Goal: Task Accomplishment & Management: Manage account settings

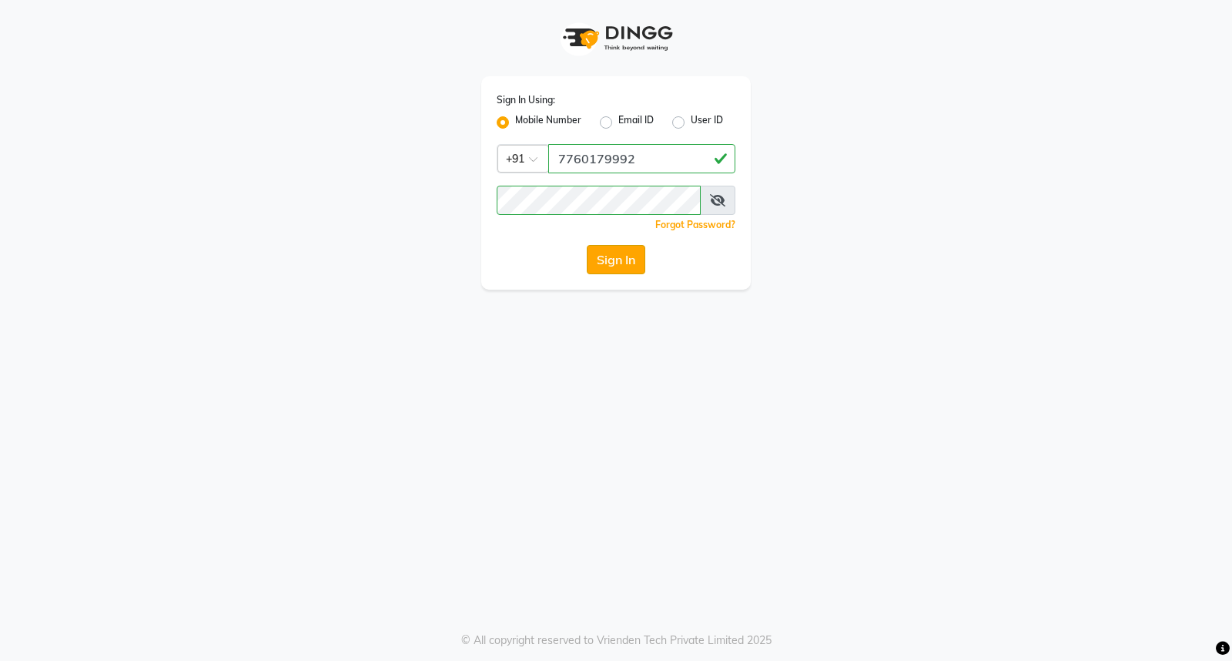
click at [606, 268] on button "Sign In" at bounding box center [616, 259] width 59 height 29
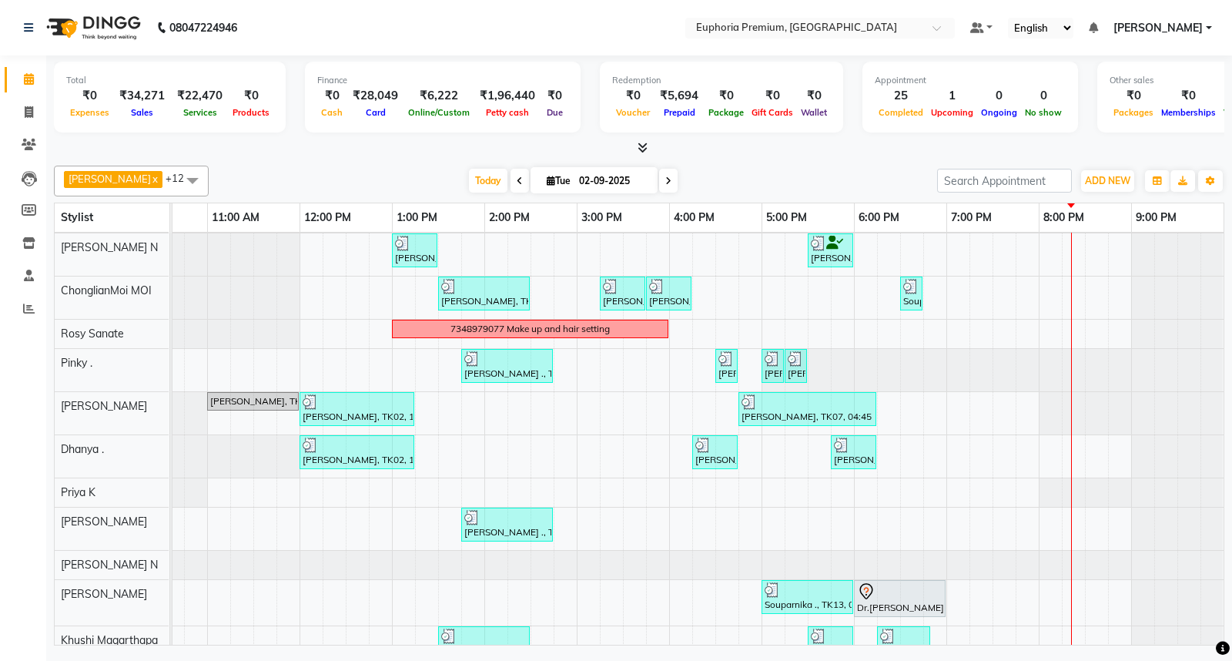
scroll to position [109, 0]
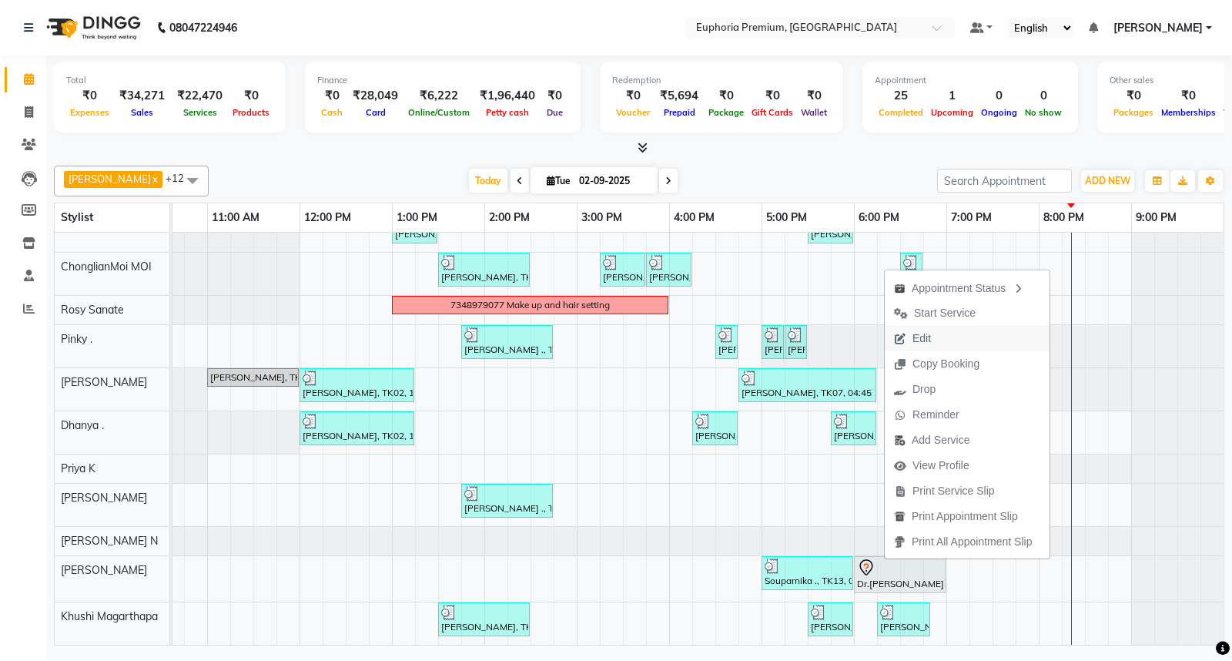
click at [918, 340] on span "Edit" at bounding box center [921, 338] width 18 height 16
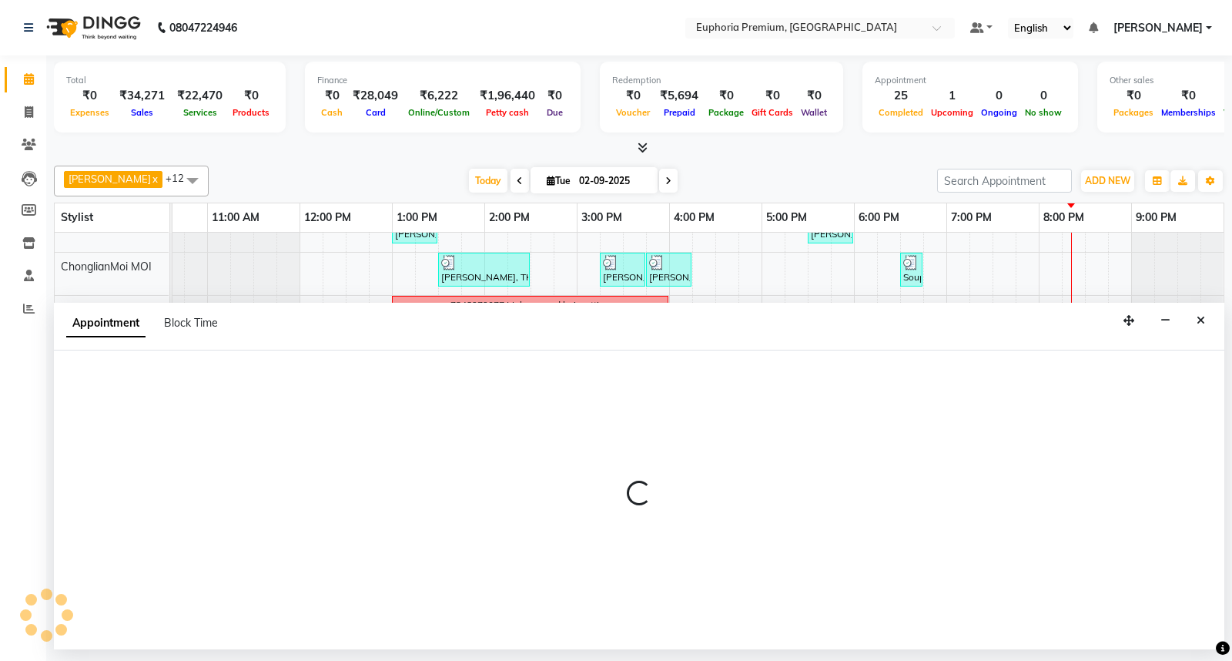
select select "1080"
select select "tentative"
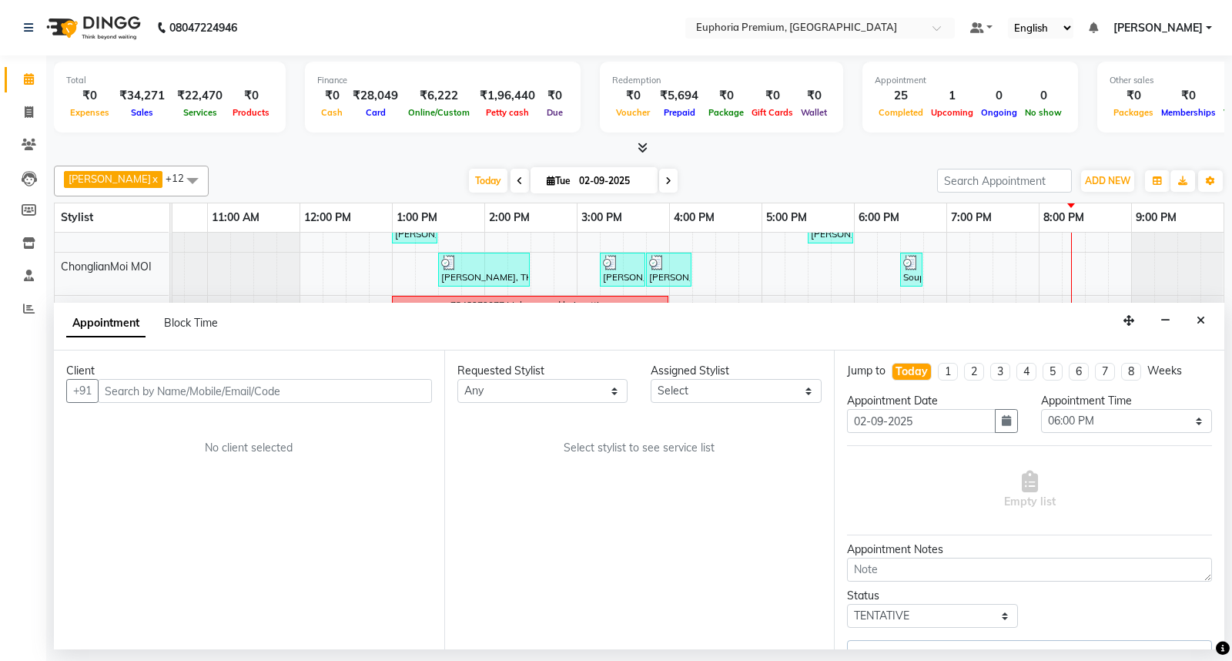
scroll to position [109, 243]
select select "88670"
select select "4006"
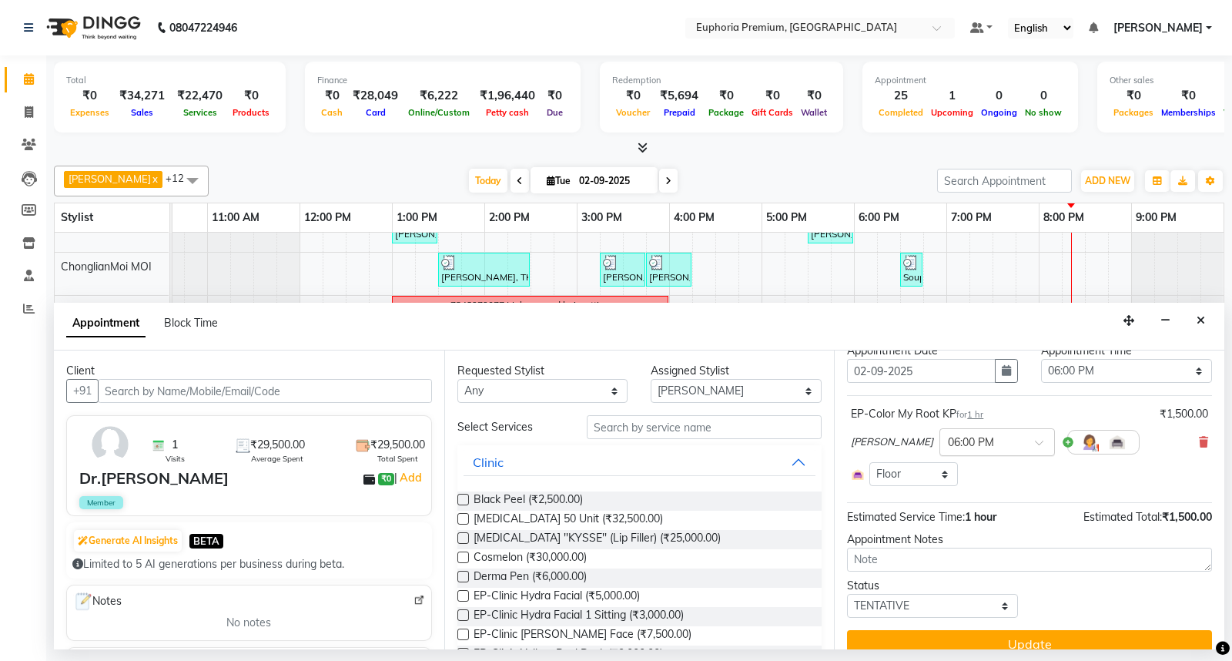
scroll to position [71, 0]
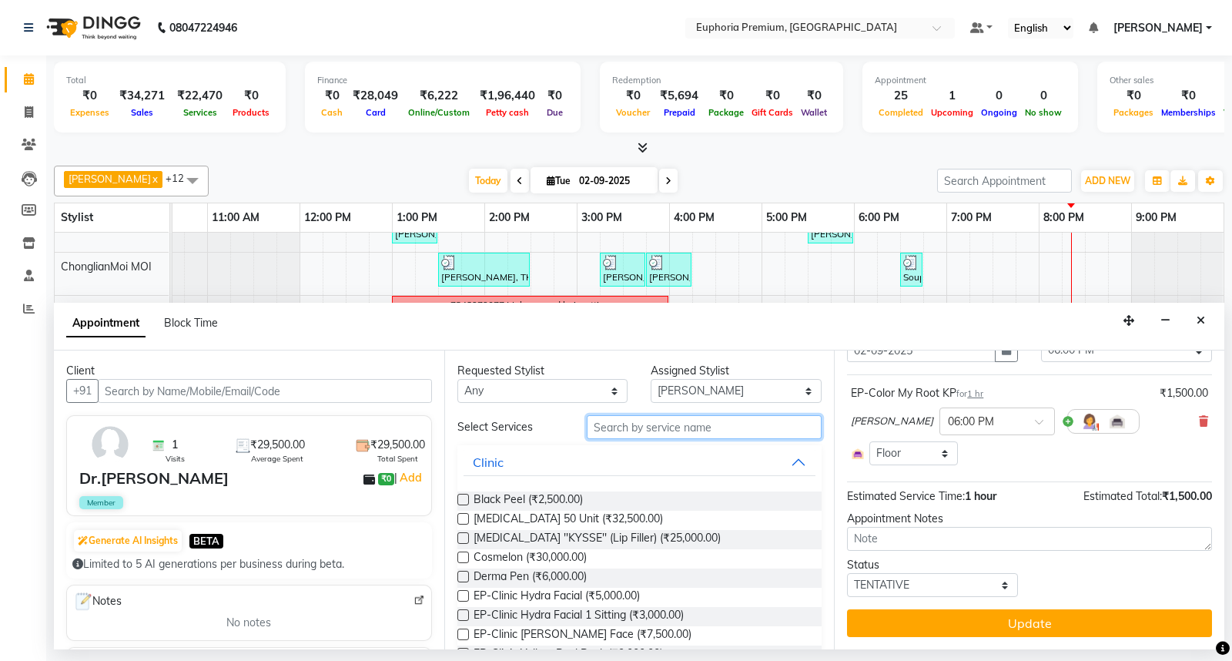
click at [670, 431] on input "text" at bounding box center [705, 427] width 236 height 24
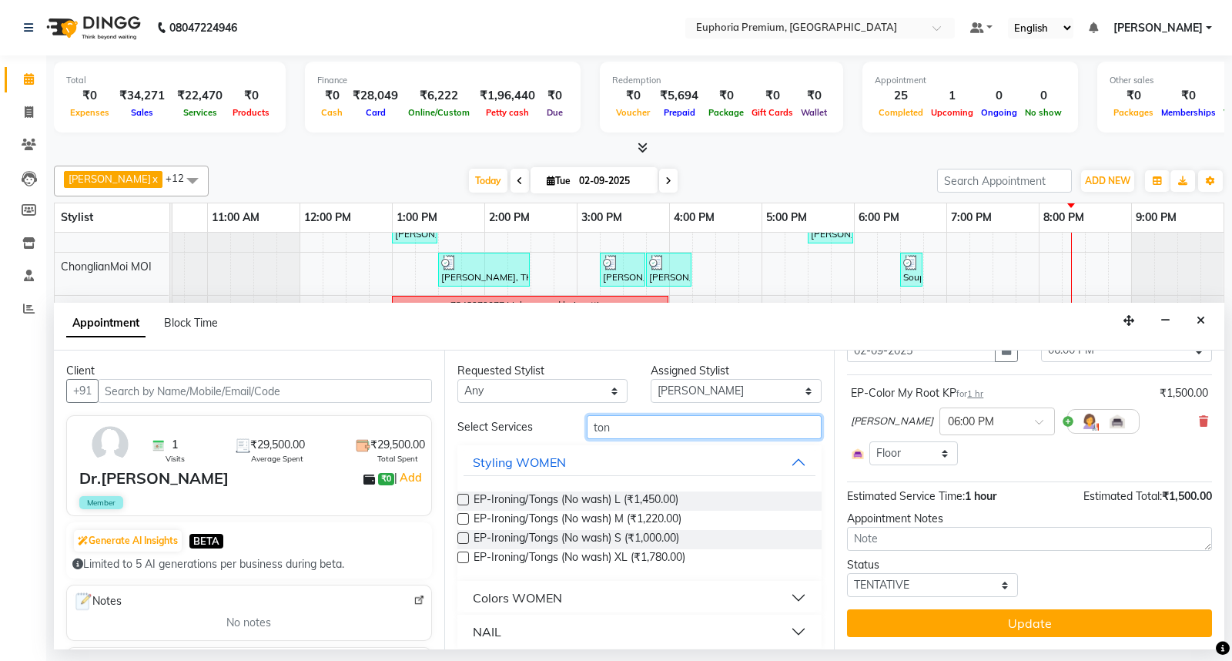
type input "ton"
click at [459, 536] on label at bounding box center [463, 538] width 12 height 12
click at [459, 536] on input "checkbox" at bounding box center [462, 539] width 10 height 10
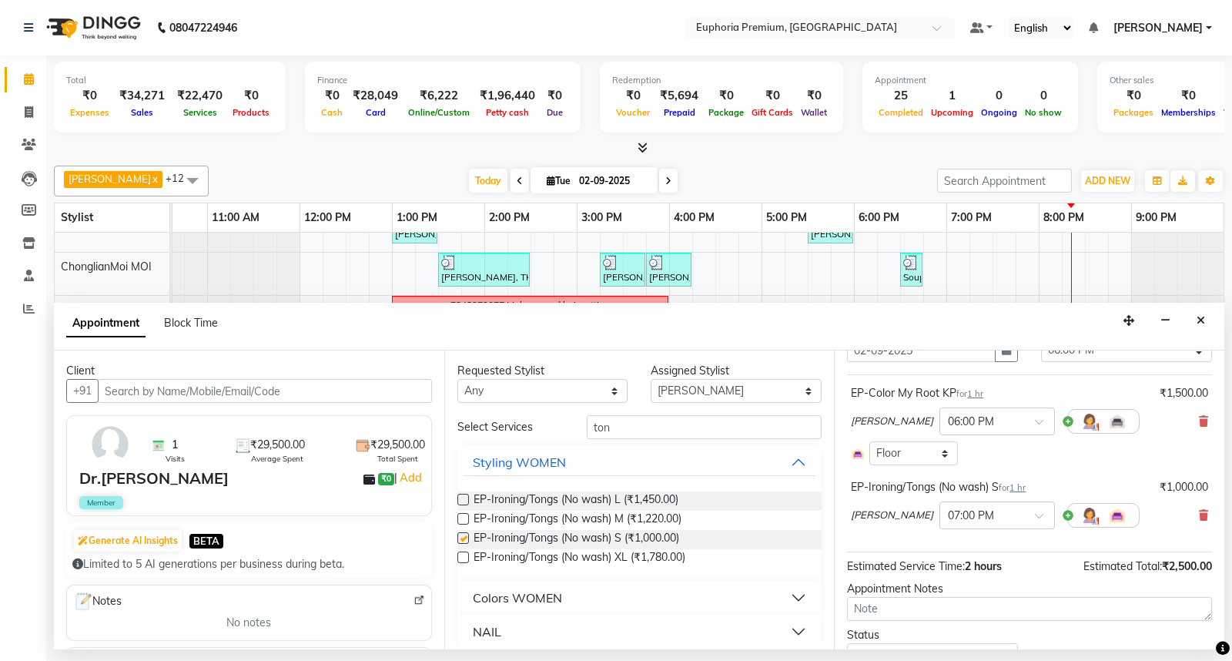
checkbox input "false"
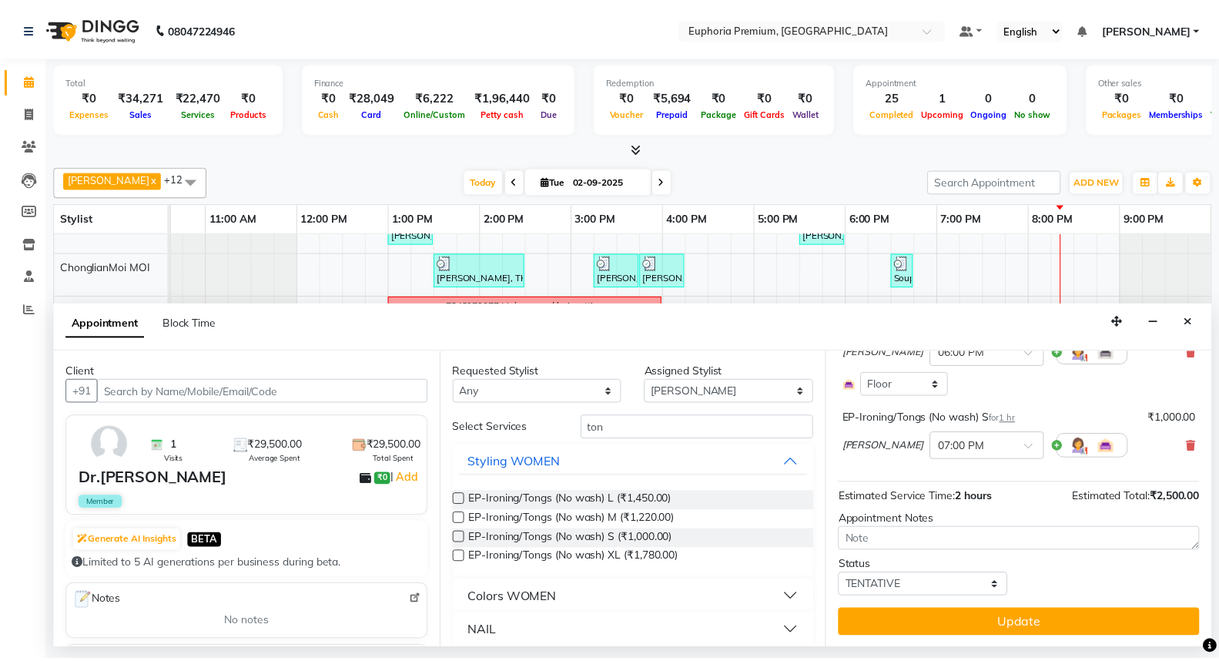
scroll to position [141, 0]
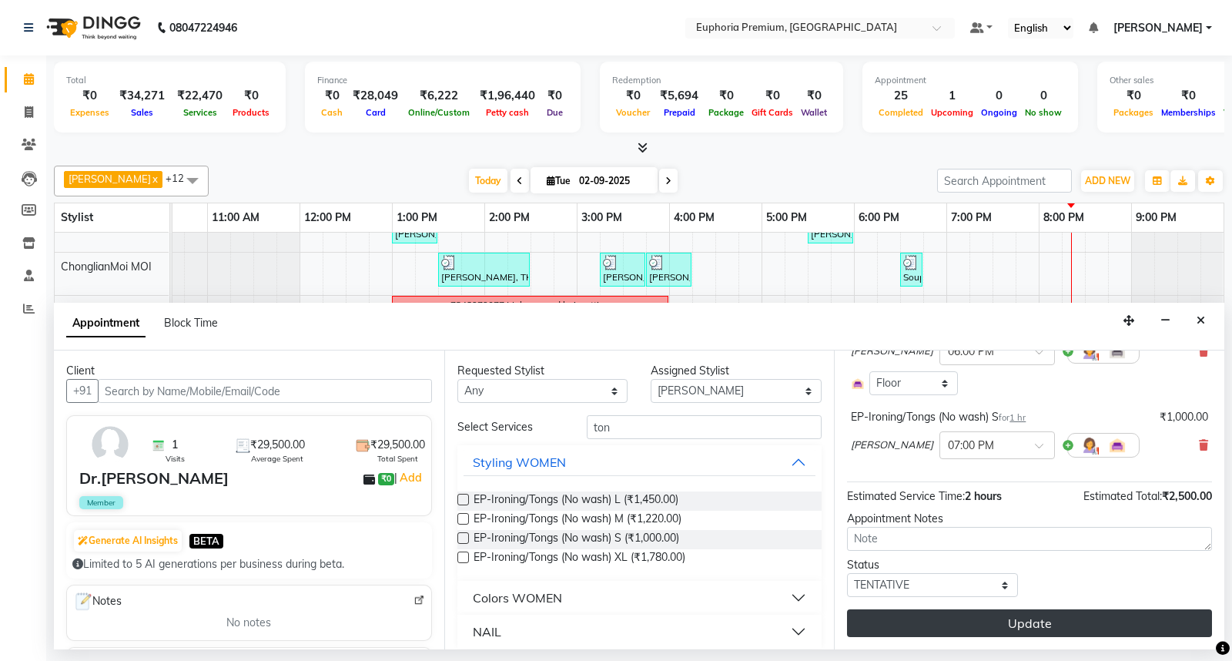
click at [1013, 618] on button "Update" at bounding box center [1029, 623] width 365 height 28
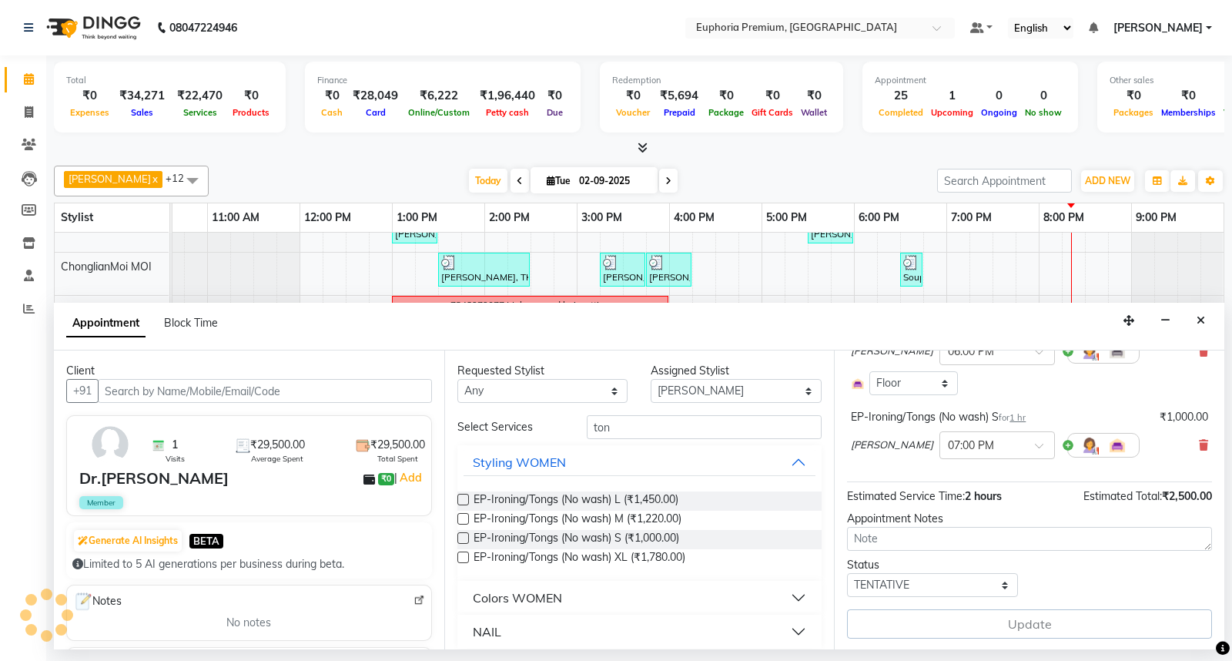
click at [1013, 618] on div "Update" at bounding box center [1029, 623] width 365 height 29
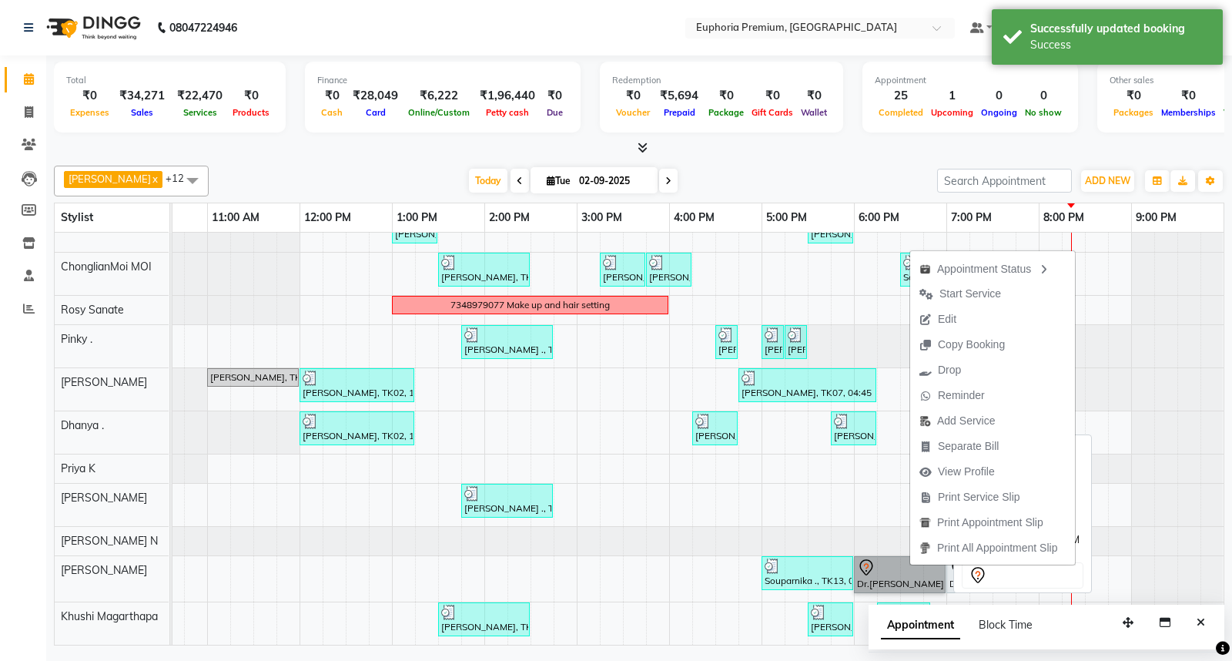
click at [875, 556] on link "Dr.Priyanka Yadav, TK05, 06:00 PM-07:00 PM, EP-Color My Root KP" at bounding box center [900, 574] width 92 height 37
select select "7"
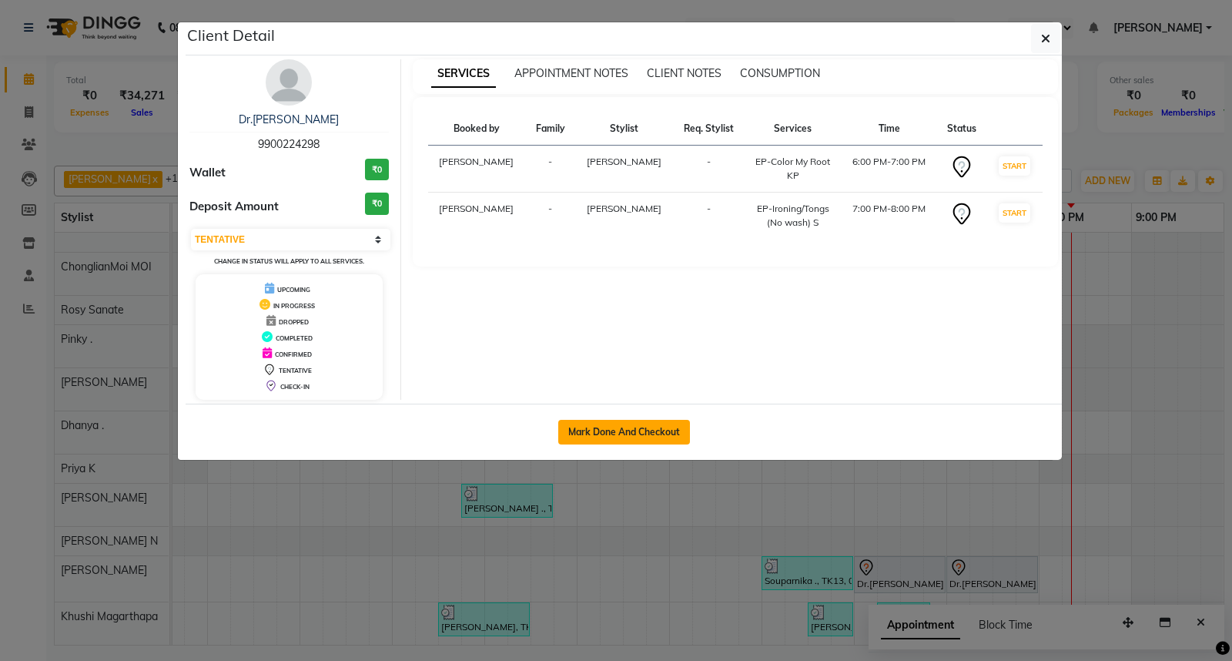
click at [664, 433] on button "Mark Done And Checkout" at bounding box center [624, 432] width 132 height 25
select select "7925"
select select "service"
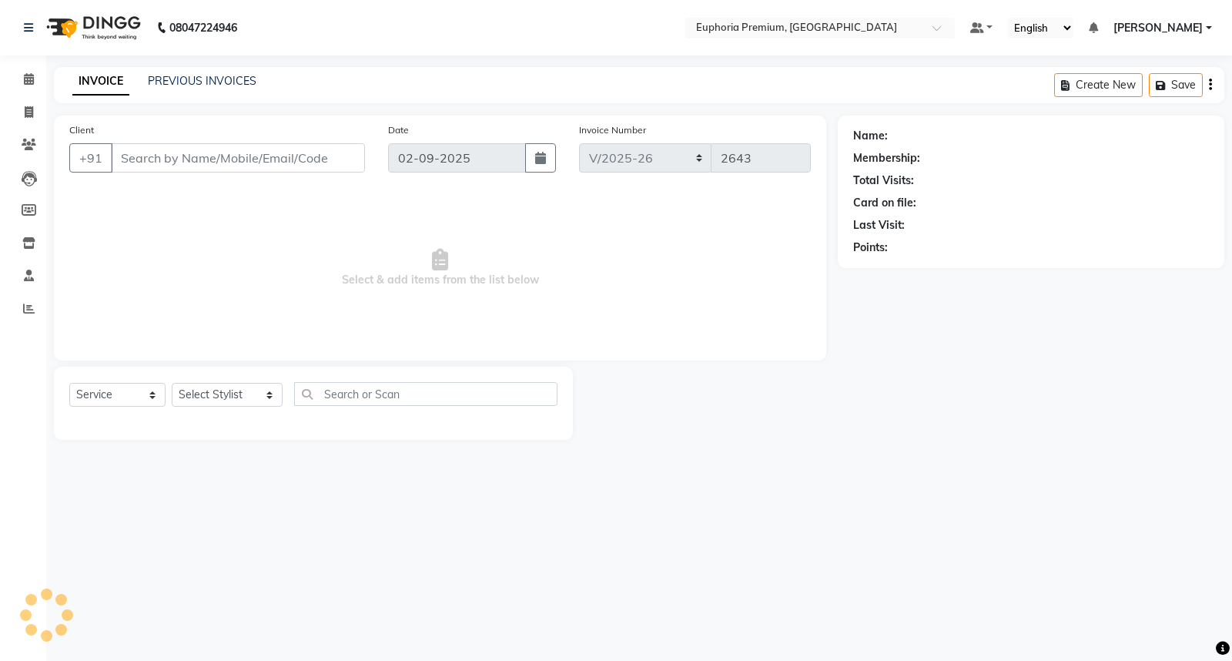
type input "99******98"
select select "88670"
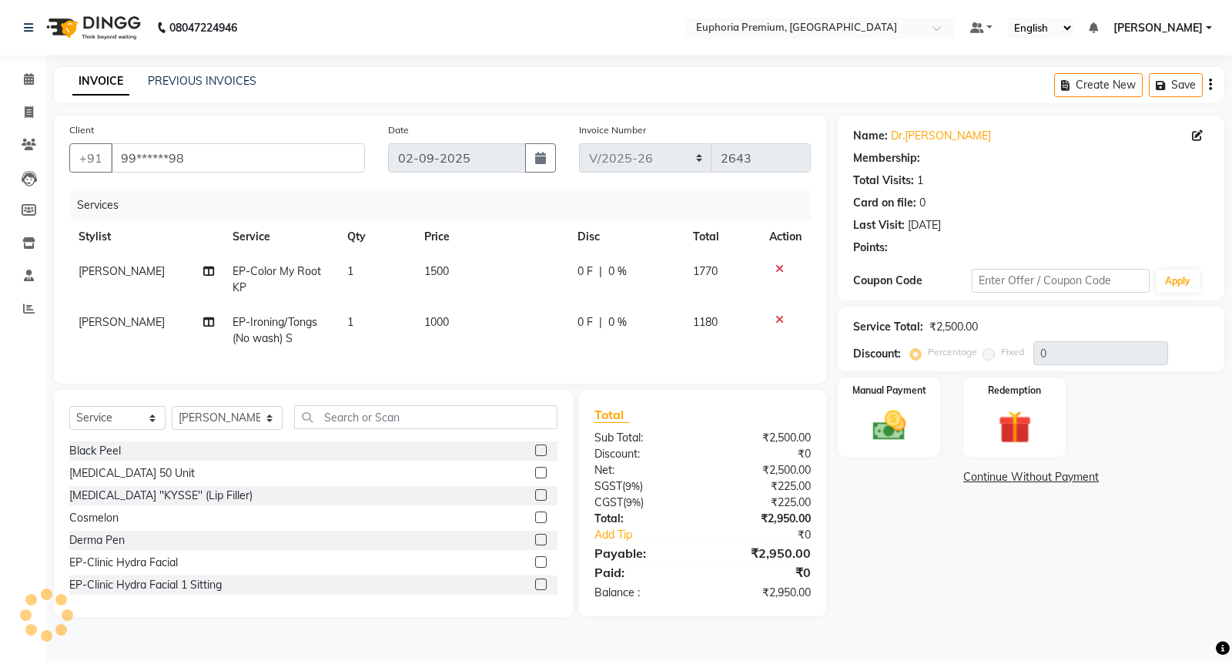
select select "2: Object"
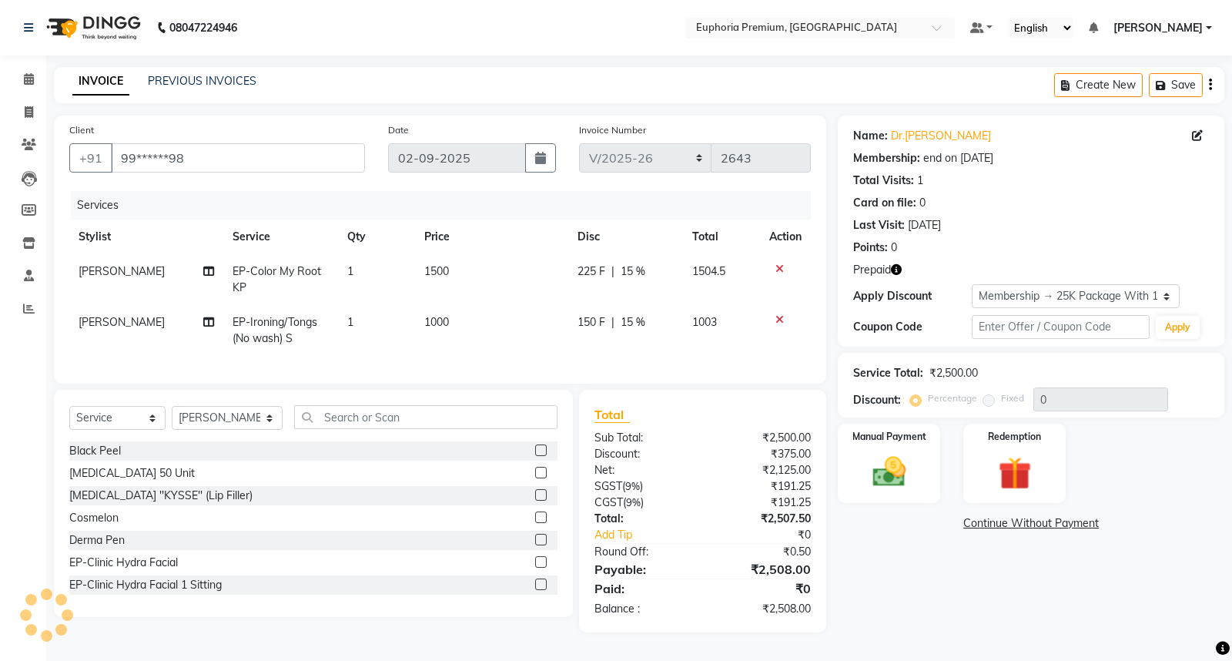
type input "15"
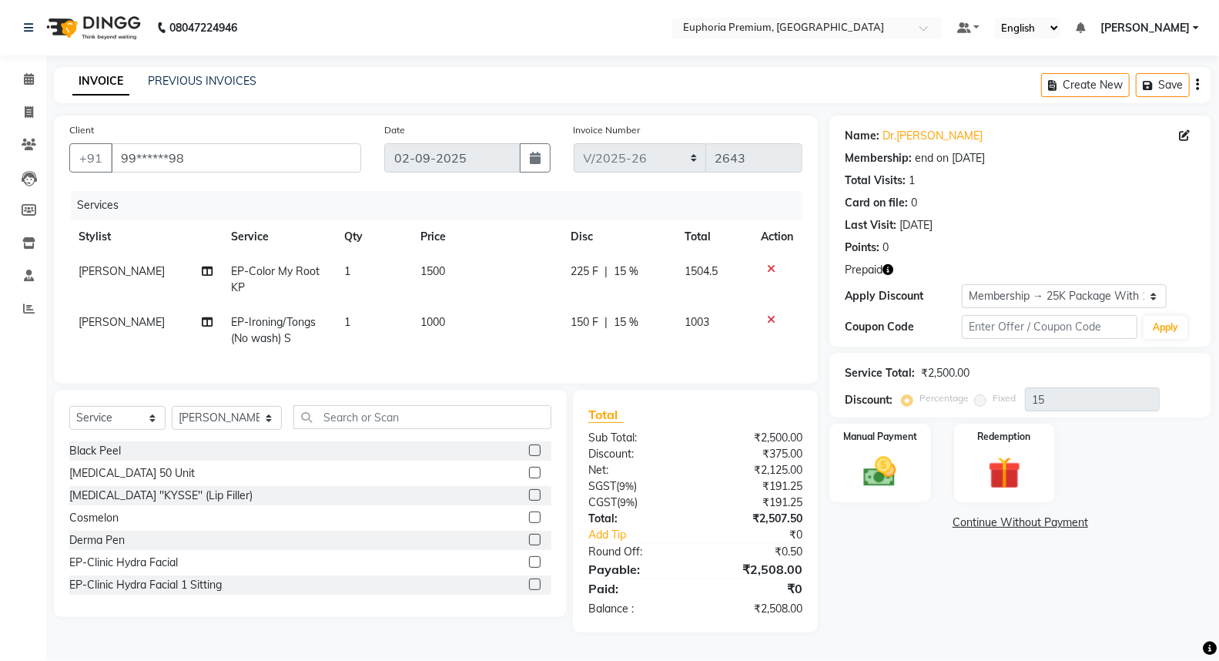
click at [445, 271] on td "1500" at bounding box center [486, 279] width 150 height 51
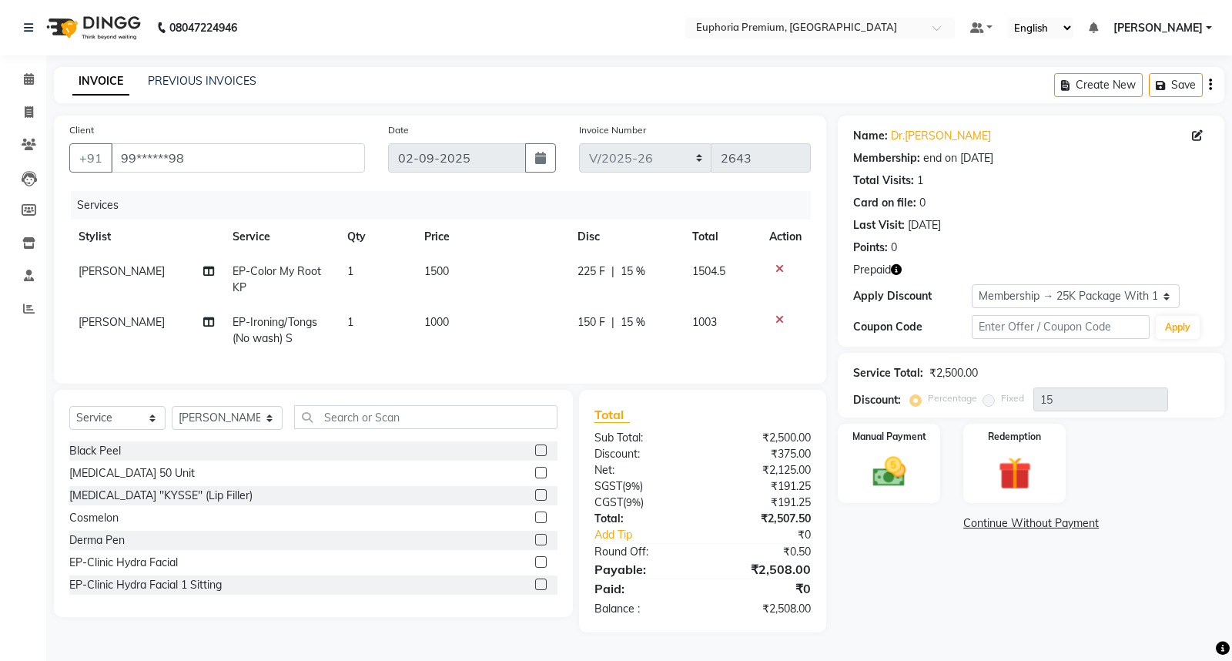
select select "88670"
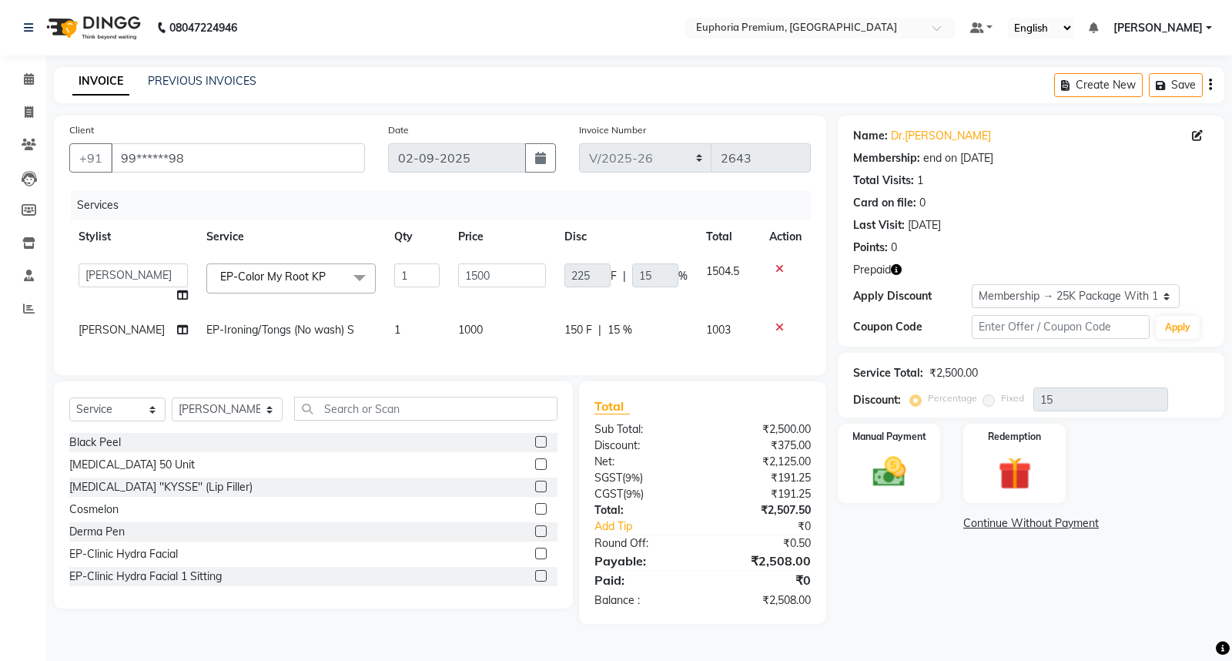
click at [458, 271] on input "1500" at bounding box center [502, 275] width 88 height 24
type input "5"
type input "2000"
click at [524, 303] on td "2000" at bounding box center [502, 283] width 106 height 59
select select "88670"
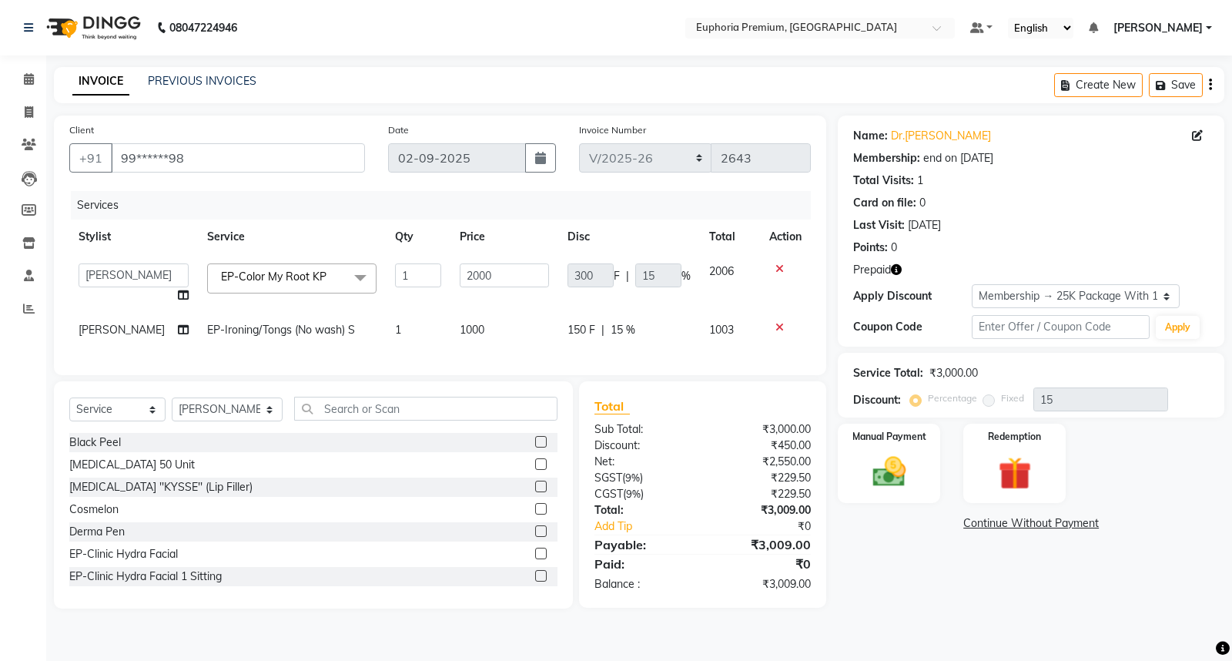
click at [662, 335] on div "150 F | 15 %" at bounding box center [628, 330] width 123 height 16
select select "88670"
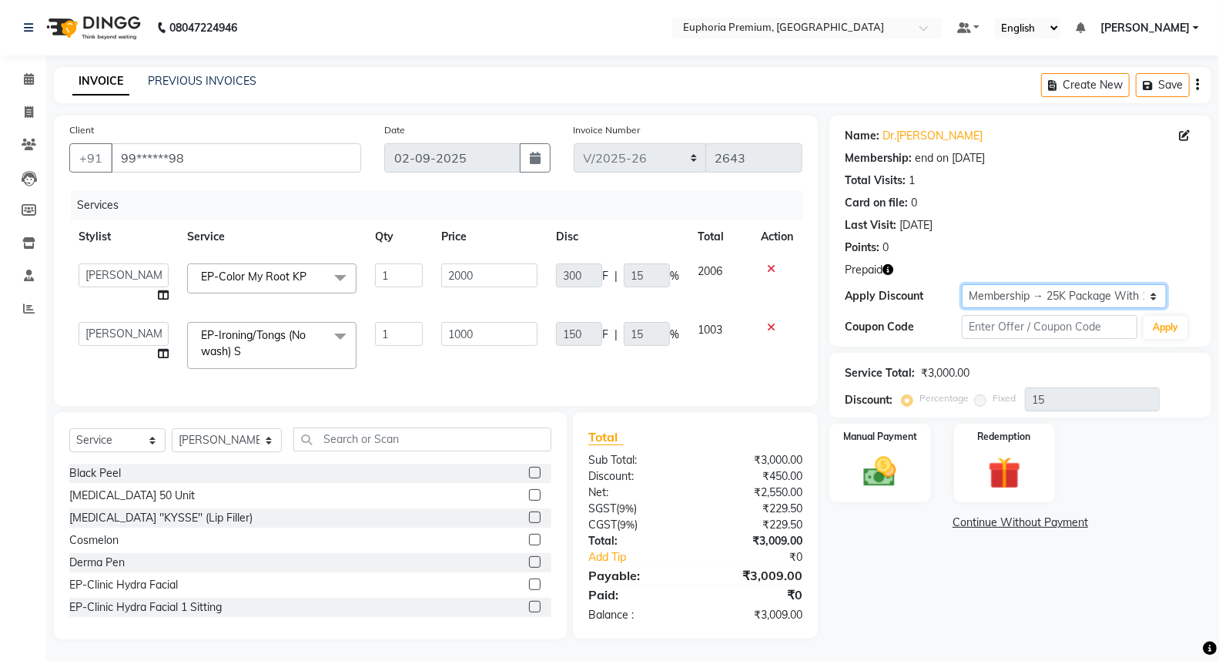
click at [1066, 301] on select "Select Membership → 25K Package With 15% Off Loyalty → Loyalty level 1 → All Eu…" at bounding box center [1064, 296] width 205 height 24
click at [962, 284] on select "Select Membership → 25K Package With 15% Off Loyalty → Loyalty level 1 → All Eu…" at bounding box center [1064, 296] width 205 height 24
click at [1071, 309] on div "Name: Dr.priyanka Yadav Membership: end on 11-07-2026 Total Visits: 1 Card on f…" at bounding box center [1020, 230] width 382 height 231
click at [1074, 299] on select "Select Membership → 25K Package With 15% Off Loyalty → Loyalty level 1 → All Eu…" at bounding box center [1064, 296] width 205 height 24
select select "1: Object"
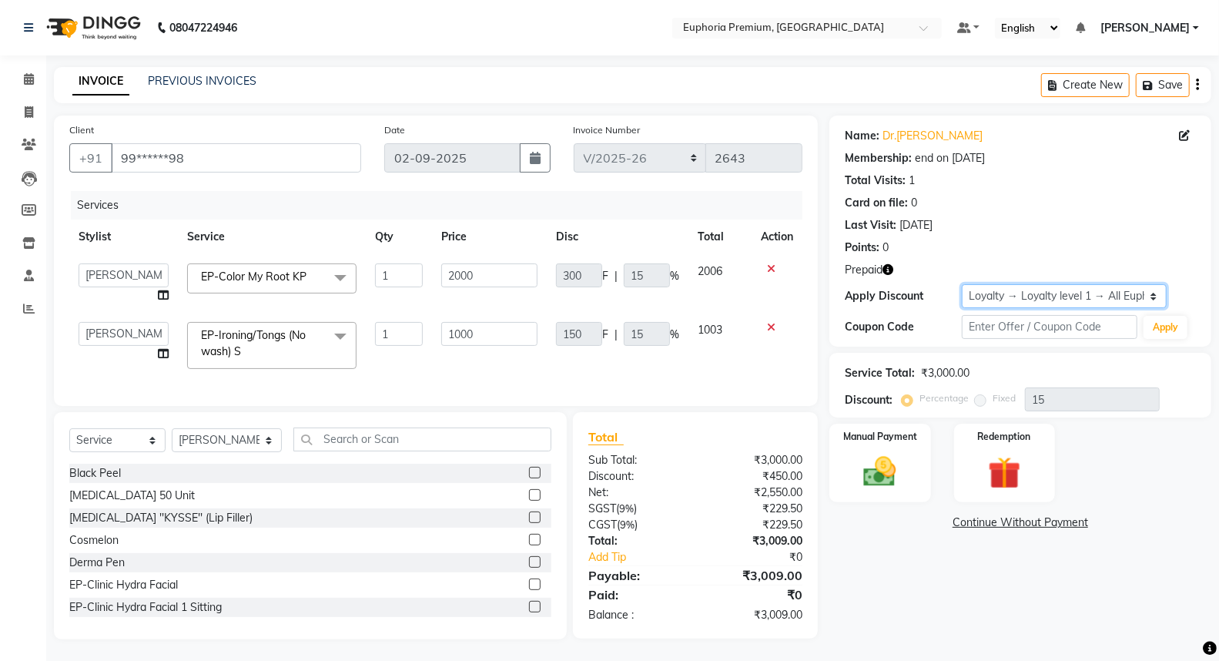
click at [962, 284] on select "Select Membership → 25K Package With 15% Off Loyalty → Loyalty level 1 → All Eu…" at bounding box center [1064, 296] width 205 height 24
type input "0"
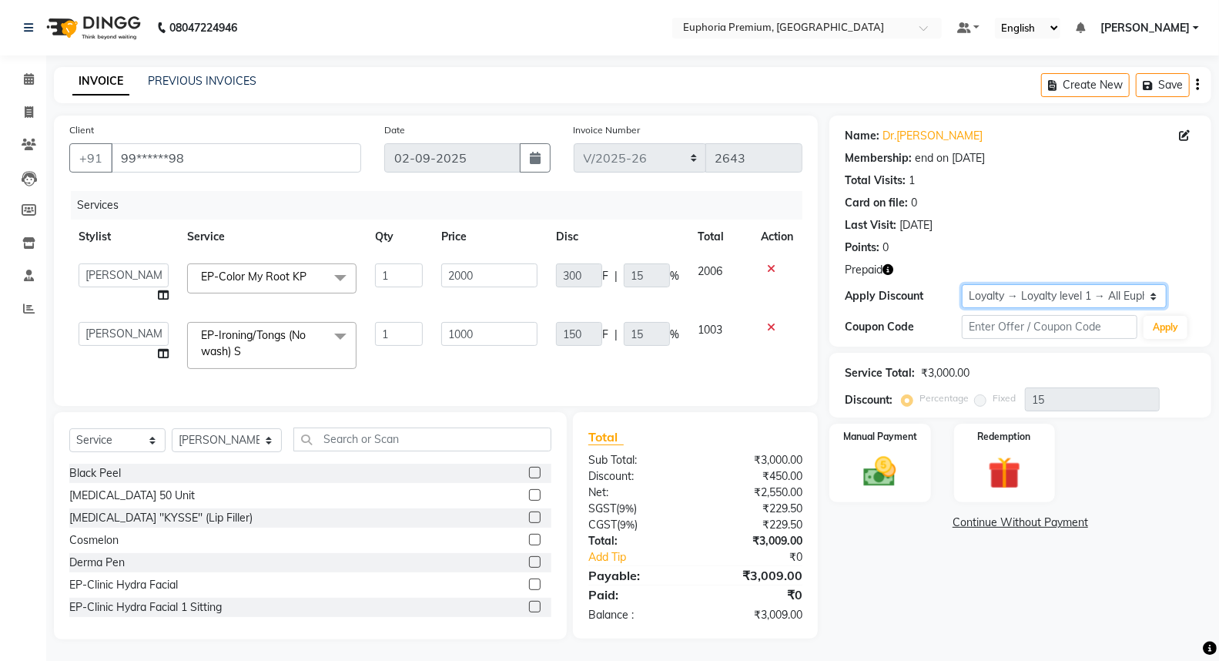
type input "0"
click at [1137, 297] on select "Select Membership → 25K Package With 15% Off Loyalty → Loyalty level 1 → All Eu…" at bounding box center [1064, 296] width 205 height 24
select select "2: Object"
click at [962, 284] on select "Select Membership → 25K Package With 15% Off Loyalty → Loyalty level 1 → All Eu…" at bounding box center [1064, 296] width 205 height 24
type input "300"
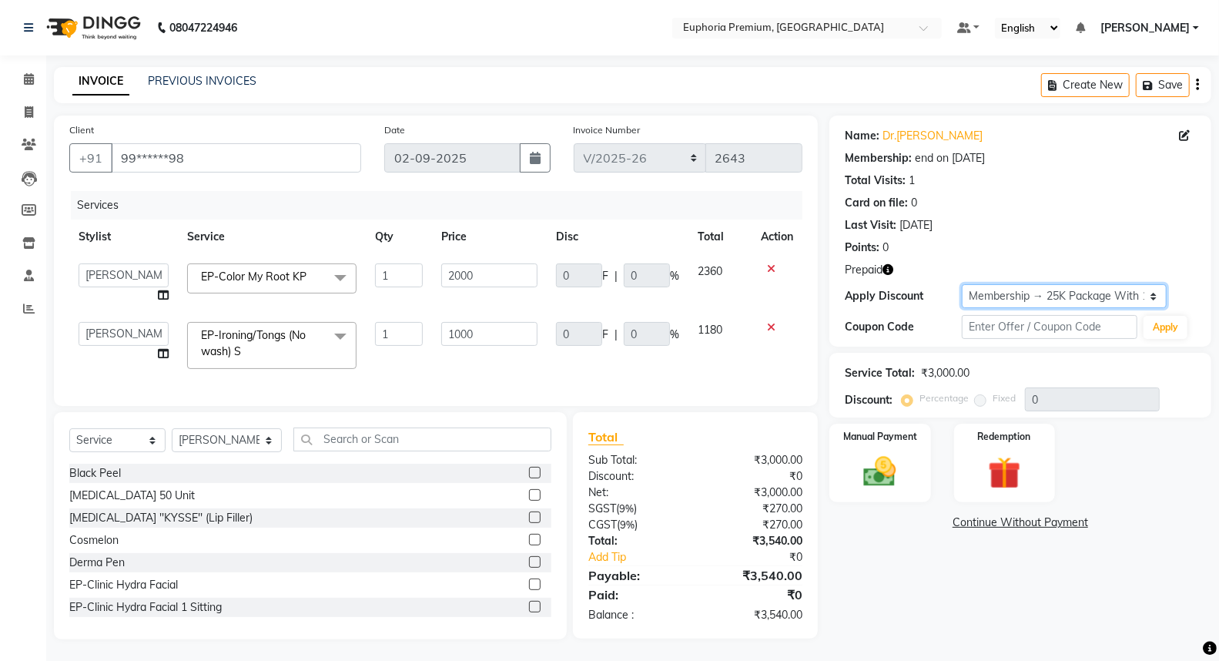
type input "15"
type input "150"
type input "15"
click at [996, 452] on img at bounding box center [1004, 473] width 55 height 42
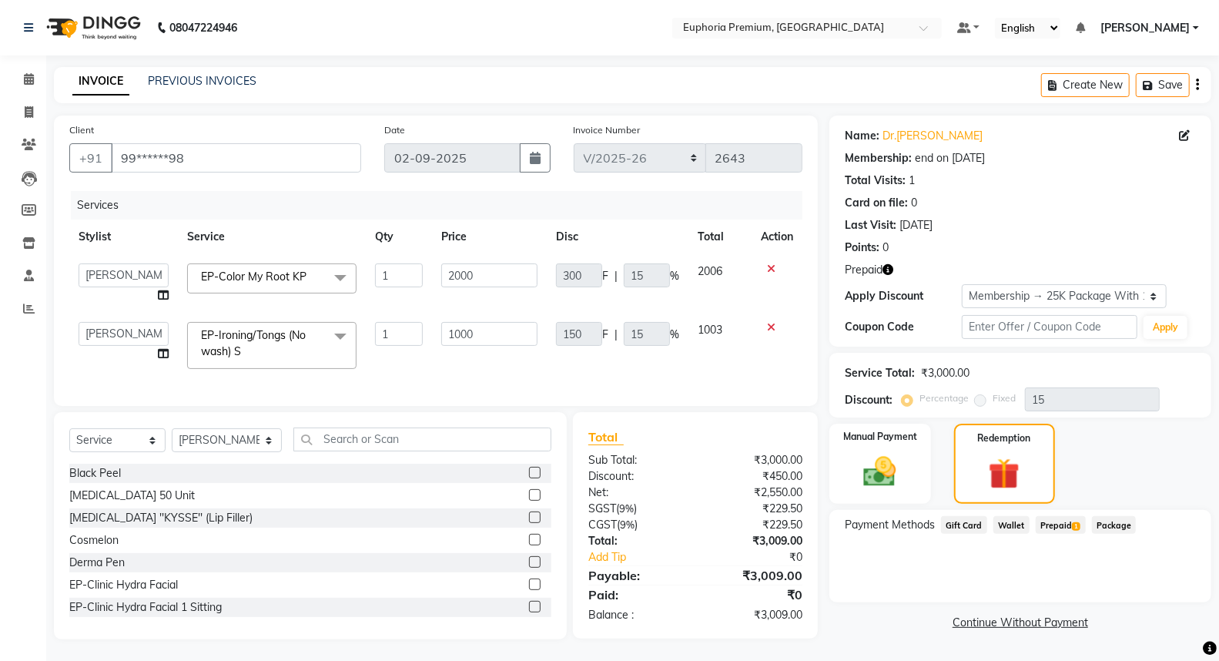
click at [1045, 520] on span "Prepaid 1" at bounding box center [1061, 525] width 50 height 18
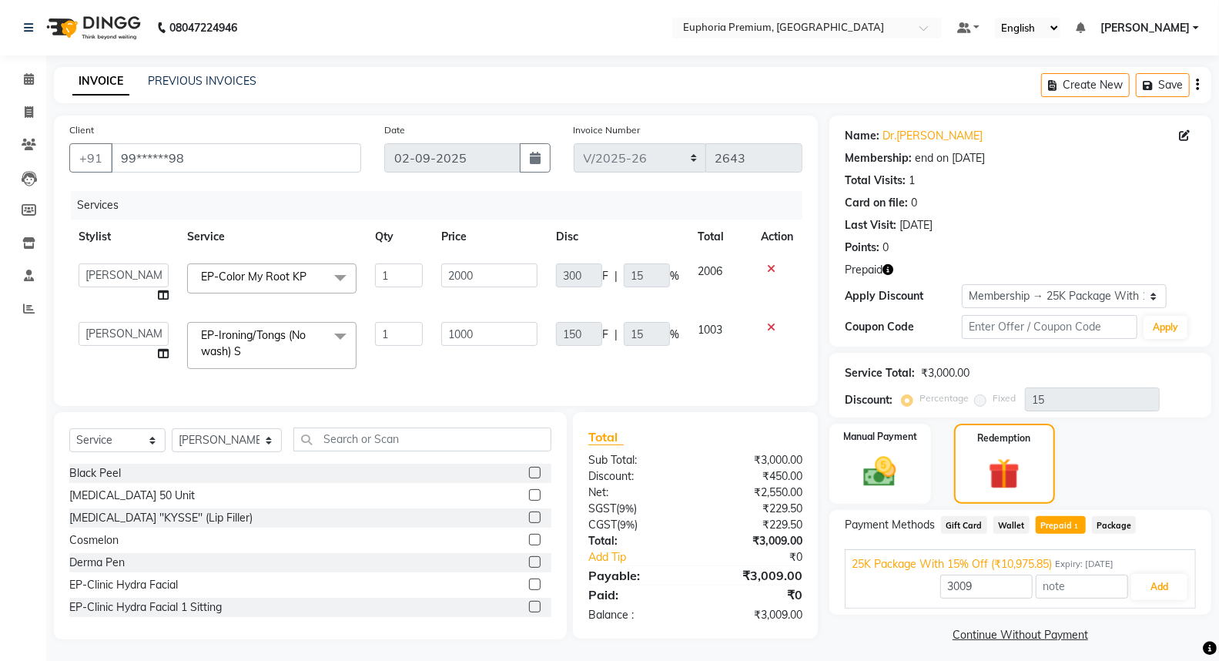
scroll to position [13, 0]
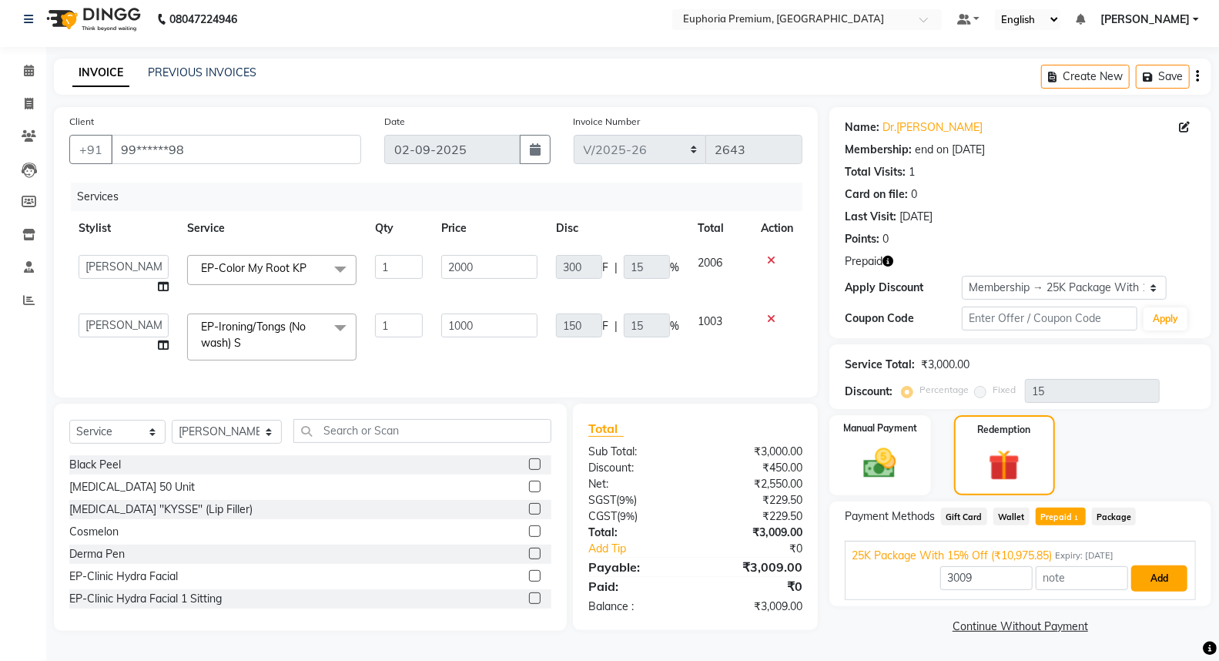
click at [1165, 570] on button "Add" at bounding box center [1159, 578] width 56 height 26
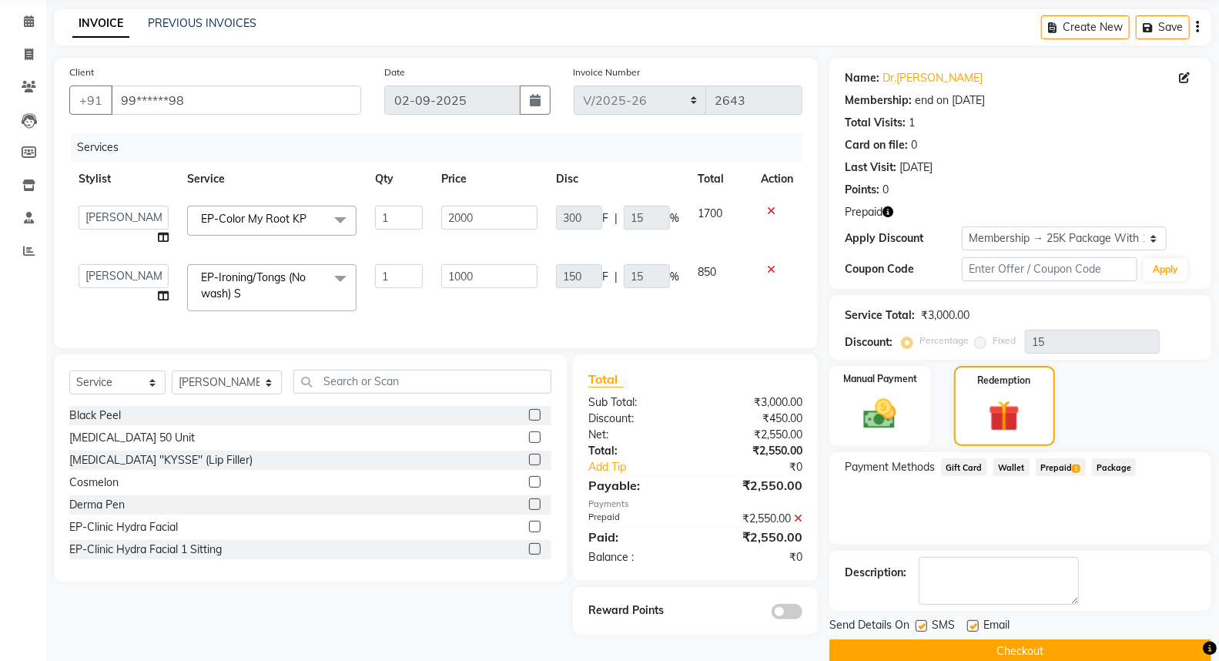
scroll to position [82, 0]
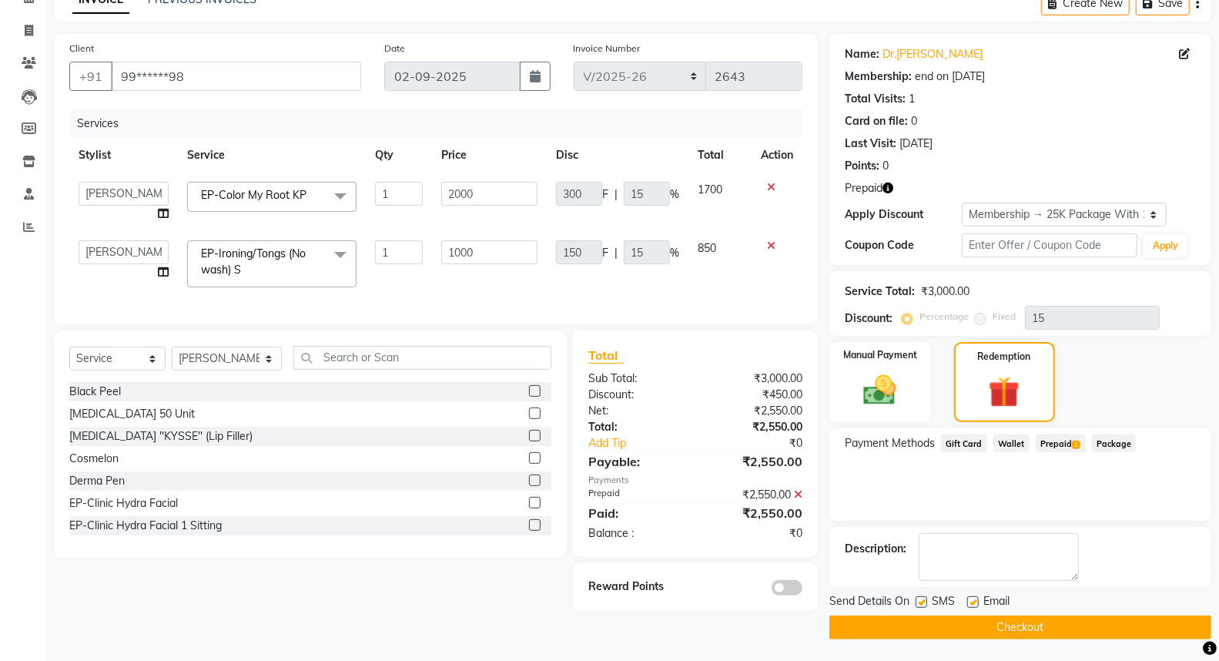
click at [1032, 627] on button "Checkout" at bounding box center [1020, 627] width 382 height 24
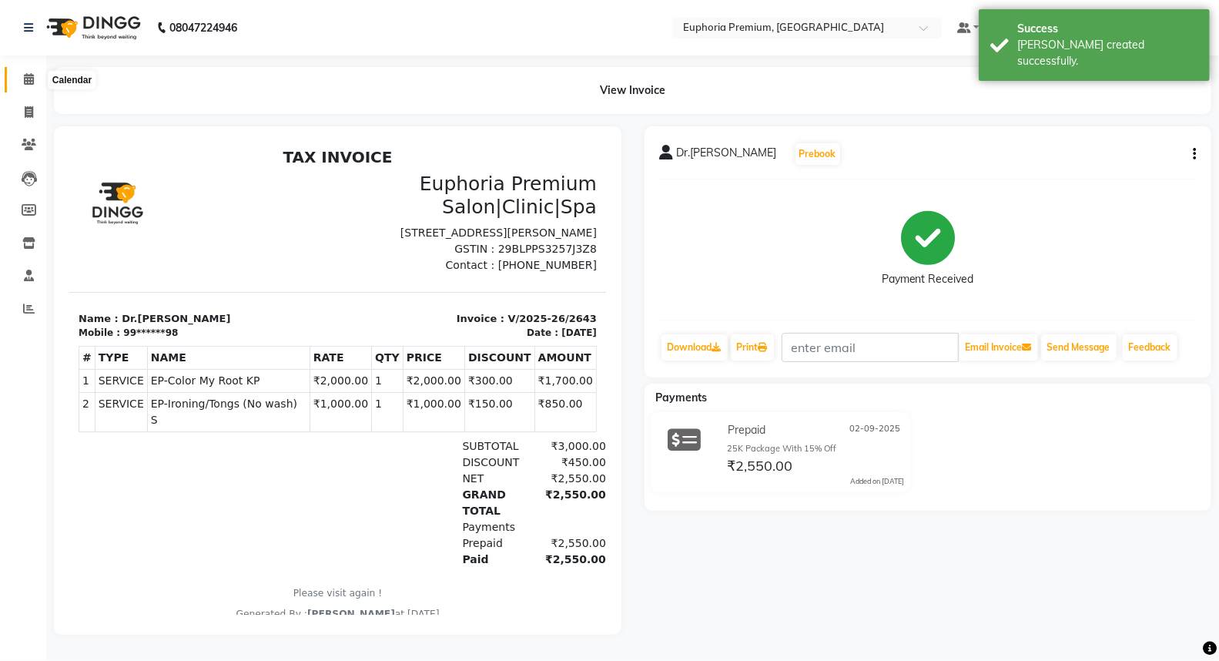
click at [26, 78] on icon at bounding box center [29, 79] width 10 height 12
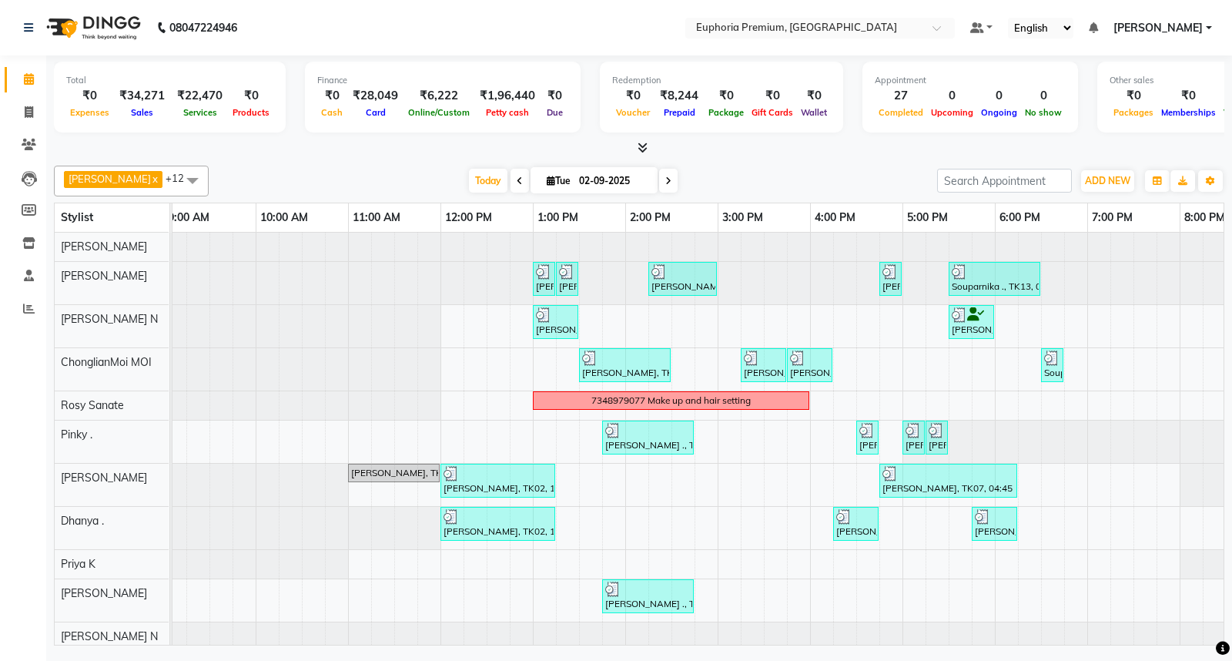
click at [659, 181] on span at bounding box center [668, 181] width 18 height 24
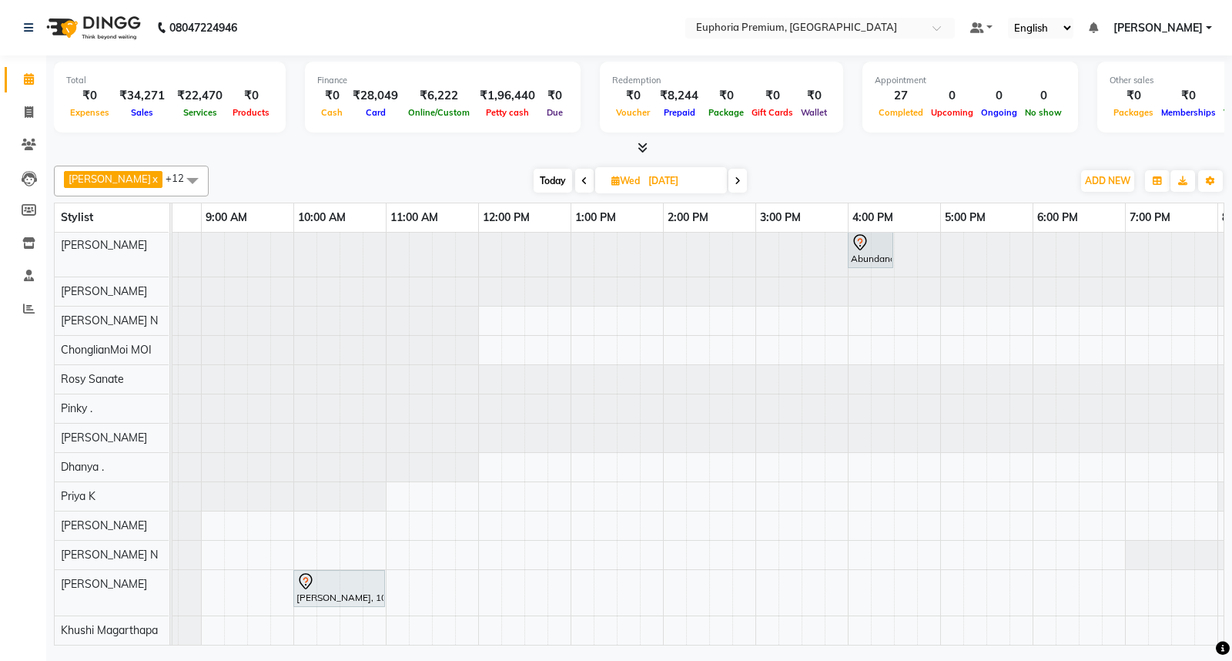
scroll to position [14, 0]
click at [536, 186] on span "Today" at bounding box center [553, 181] width 38 height 24
type input "02-09-2025"
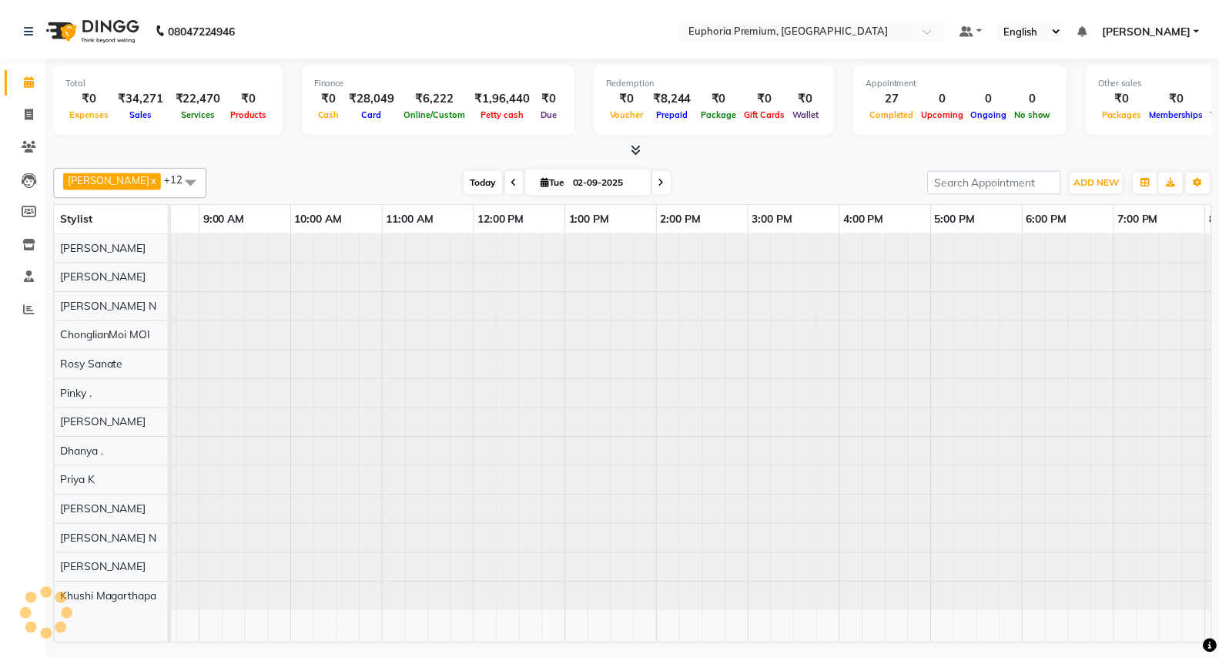
scroll to position [0, 0]
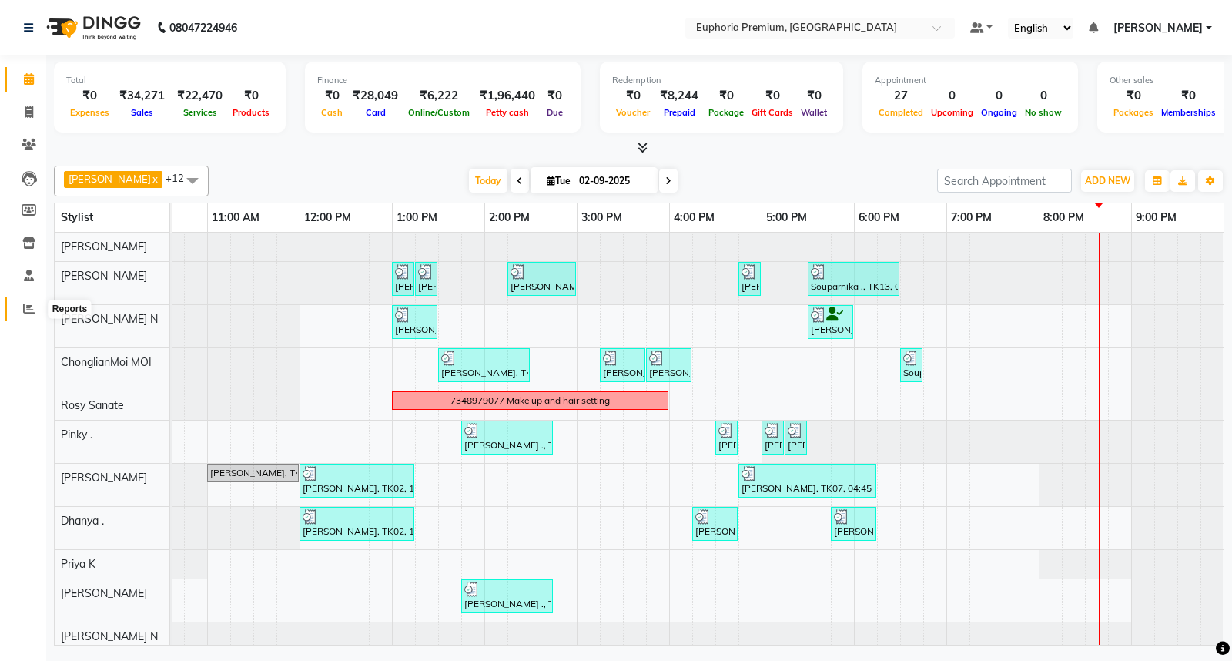
click at [28, 311] on icon at bounding box center [29, 309] width 12 height 12
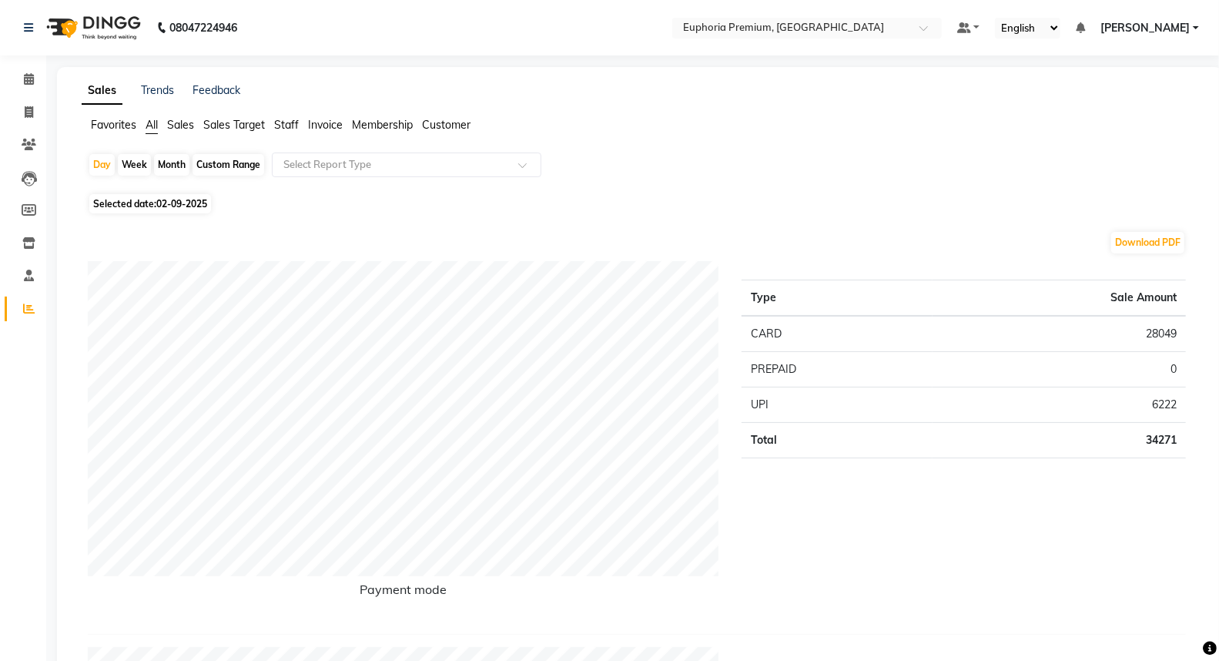
click at [451, 126] on span "Customer" at bounding box center [446, 125] width 49 height 14
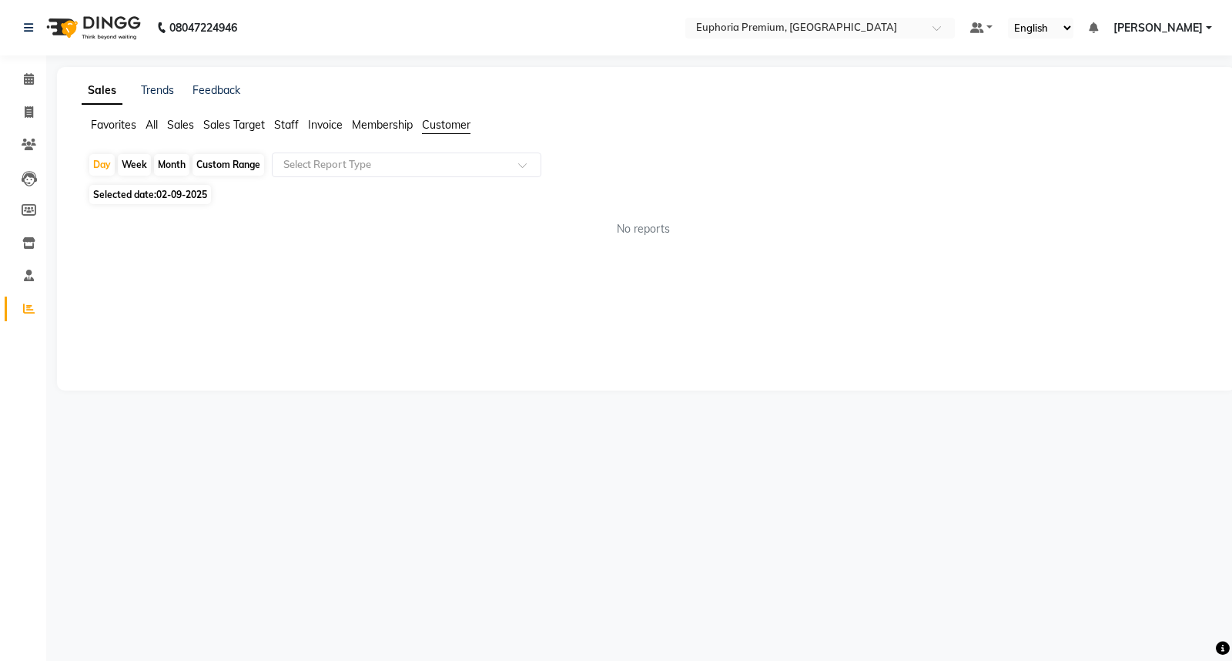
click at [382, 127] on span "Membership" at bounding box center [382, 125] width 61 height 14
click at [333, 127] on span "Invoice" at bounding box center [325, 125] width 35 height 14
click at [326, 125] on span "Invoice" at bounding box center [325, 125] width 35 height 14
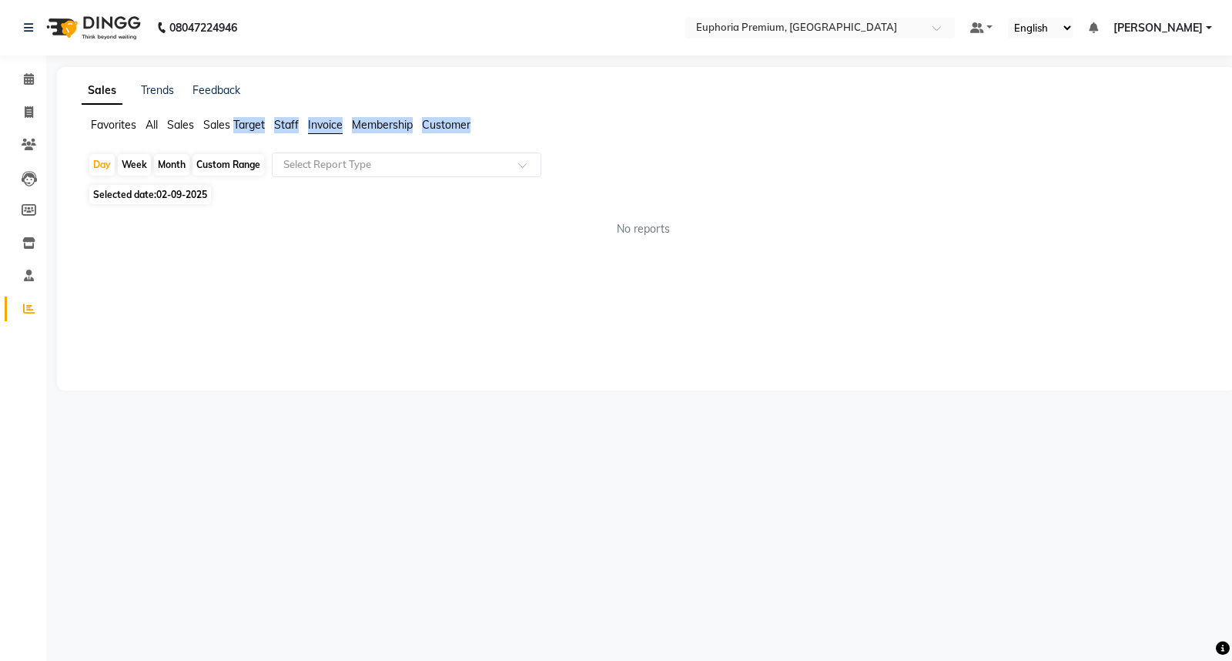
click at [326, 125] on span "Invoice" at bounding box center [325, 125] width 35 height 14
click at [25, 309] on icon at bounding box center [29, 309] width 12 height 12
click at [213, 123] on span "Sales Target" at bounding box center [234, 125] width 62 height 14
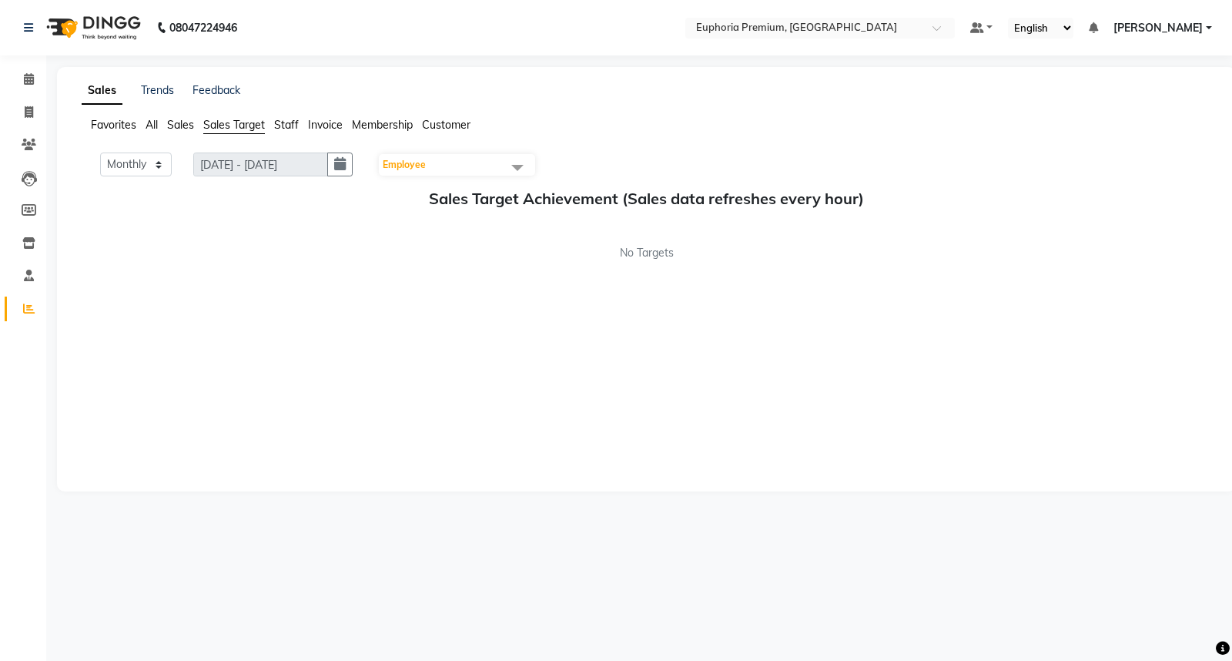
click at [172, 123] on span "Sales" at bounding box center [180, 125] width 27 height 14
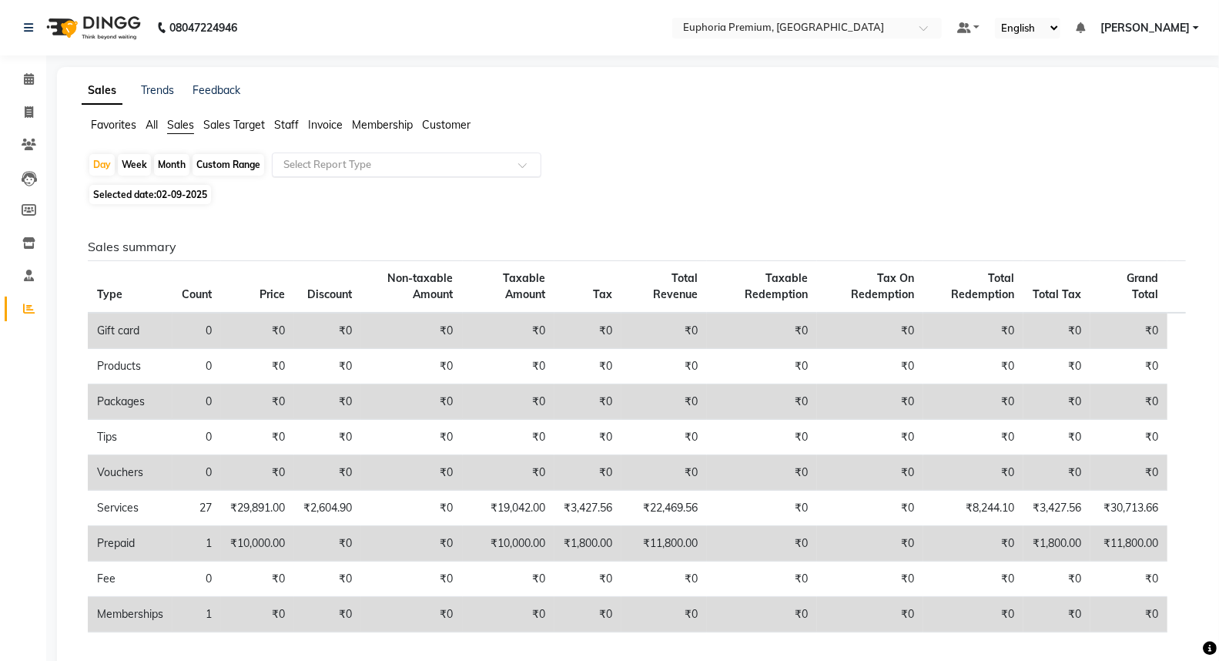
click at [348, 168] on input "text" at bounding box center [391, 164] width 222 height 15
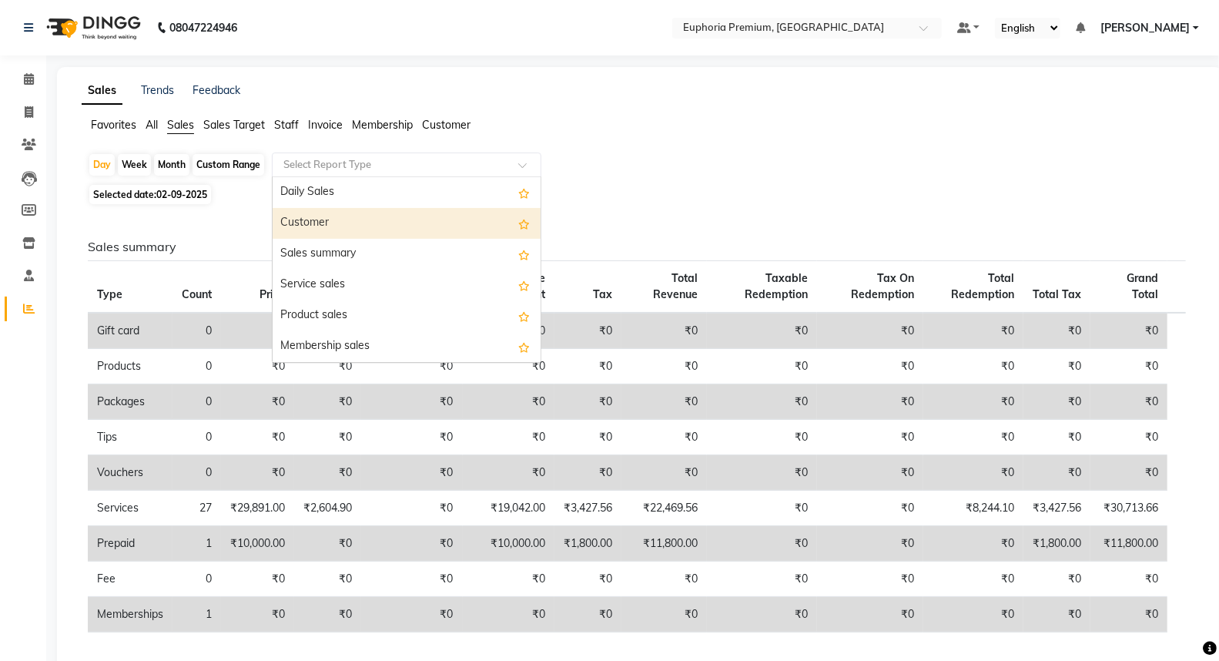
click at [341, 218] on div "Customer" at bounding box center [407, 223] width 268 height 31
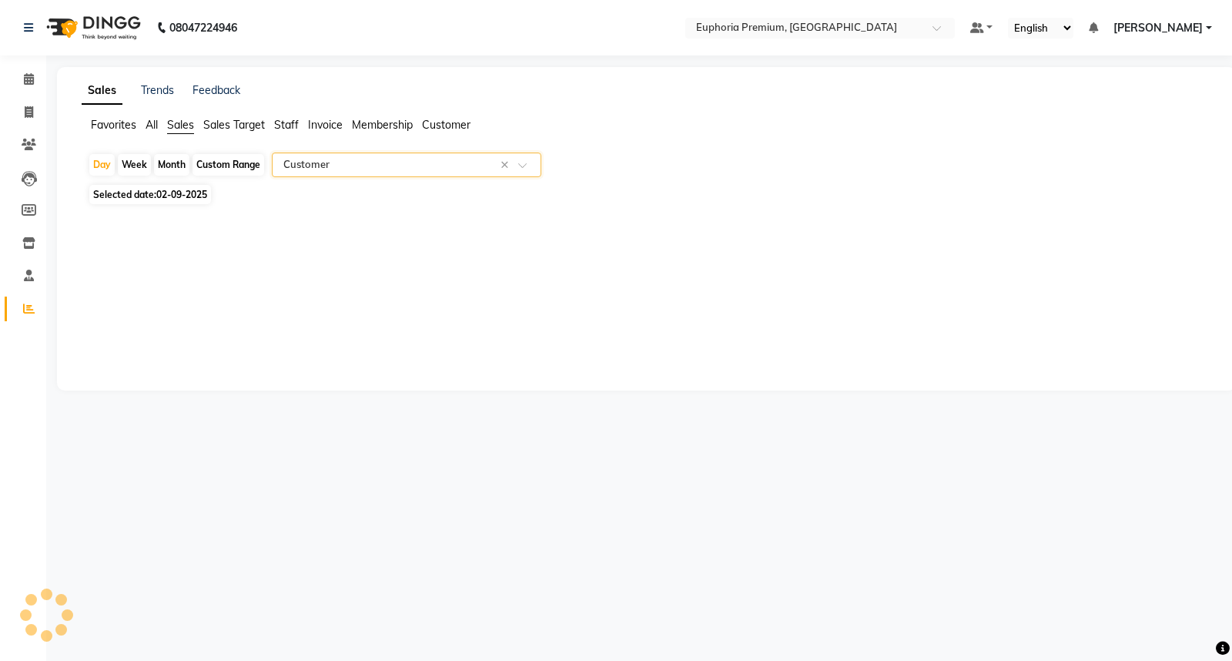
select select "full_report"
select select "csv"
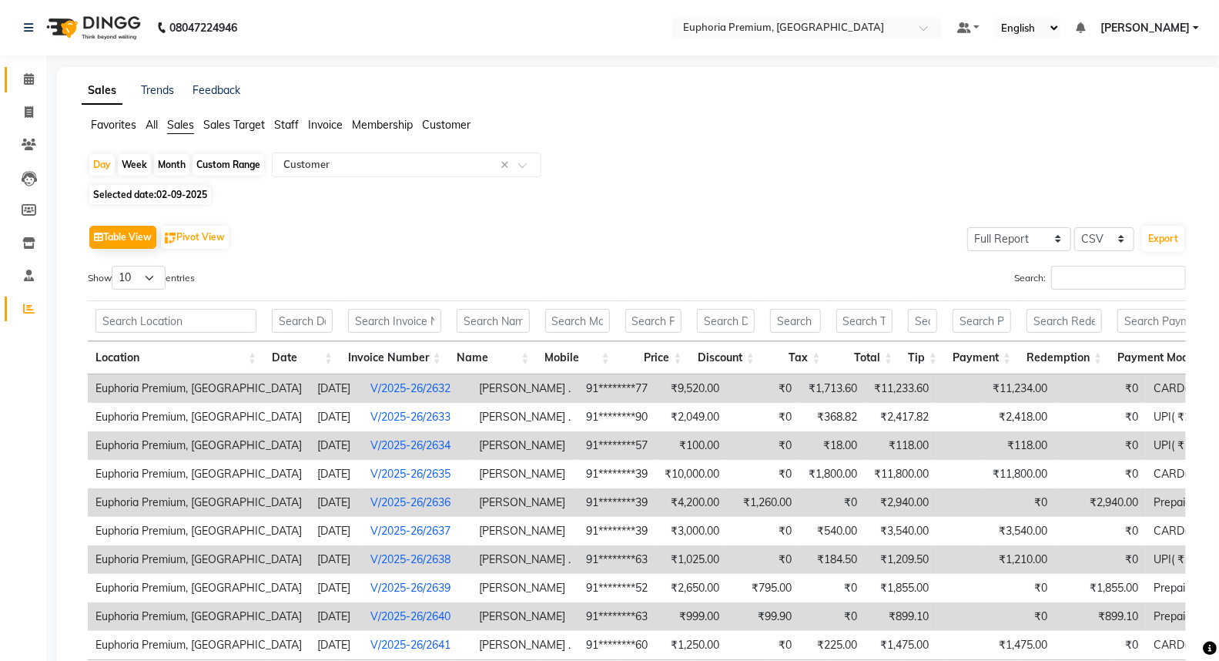
click at [32, 77] on icon at bounding box center [29, 79] width 10 height 12
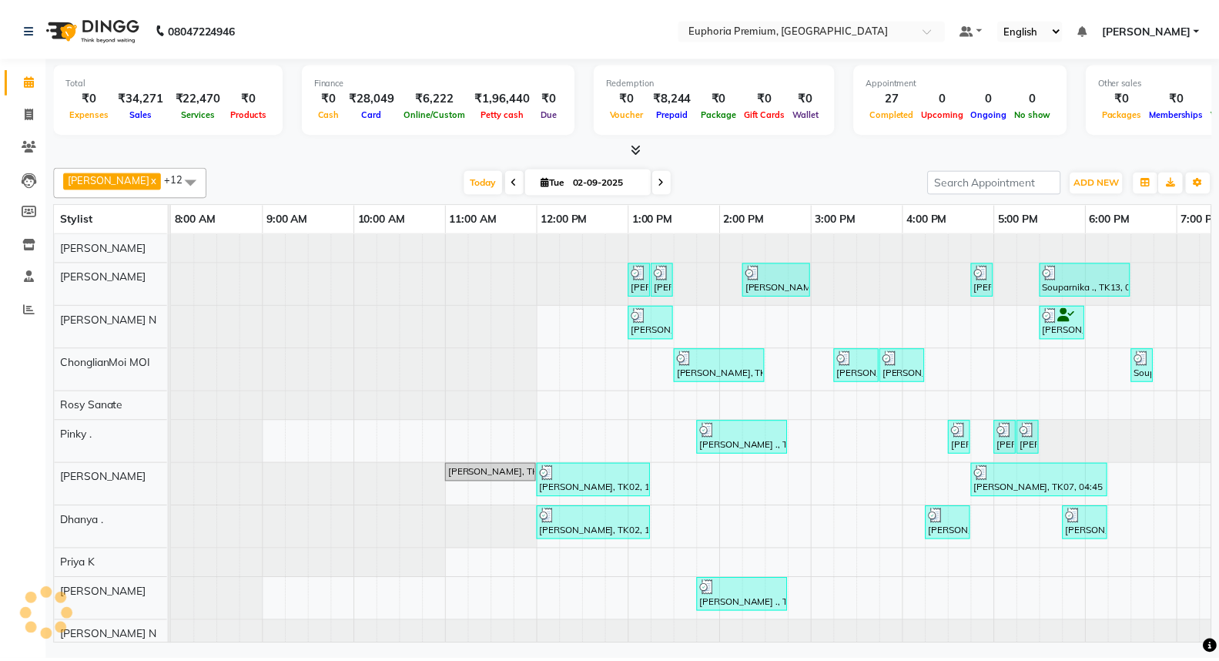
scroll to position [0, 243]
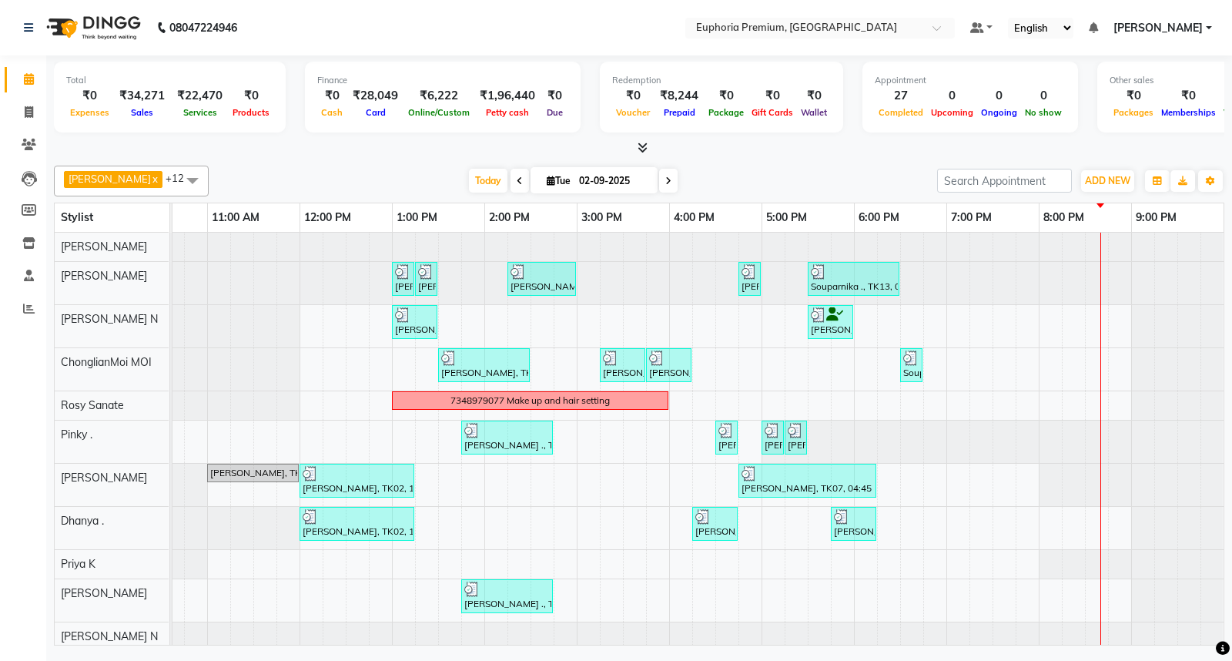
click at [641, 147] on icon at bounding box center [643, 148] width 10 height 12
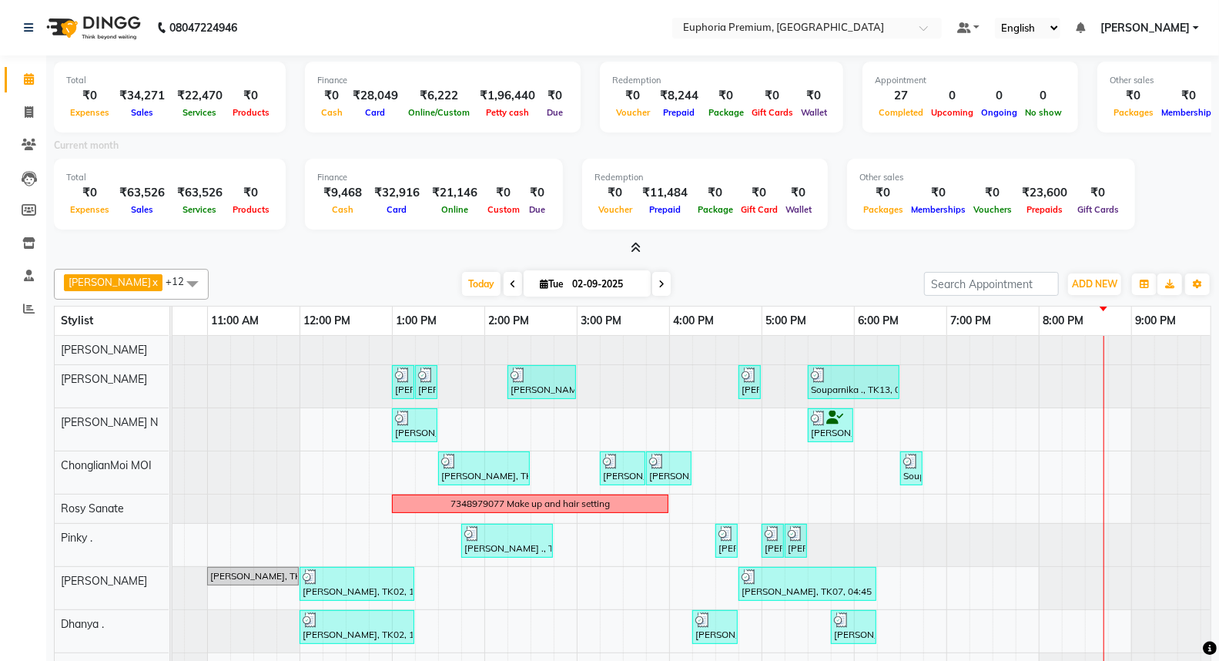
drag, startPoint x: 1136, startPoint y: 151, endPoint x: 932, endPoint y: 136, distance: 204.6
click at [932, 137] on div "Current month" at bounding box center [632, 148] width 1180 height 22
click at [1029, 144] on div "Current month" at bounding box center [632, 148] width 1180 height 22
click at [35, 110] on span at bounding box center [28, 113] width 27 height 18
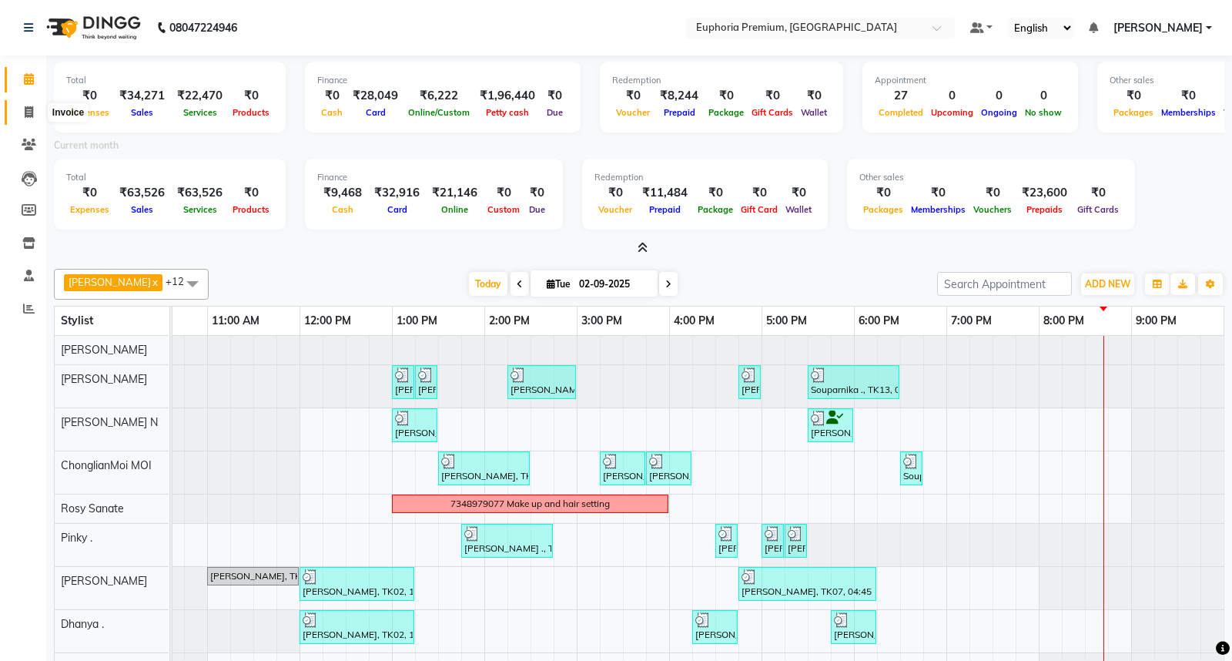
select select "7925"
select select "service"
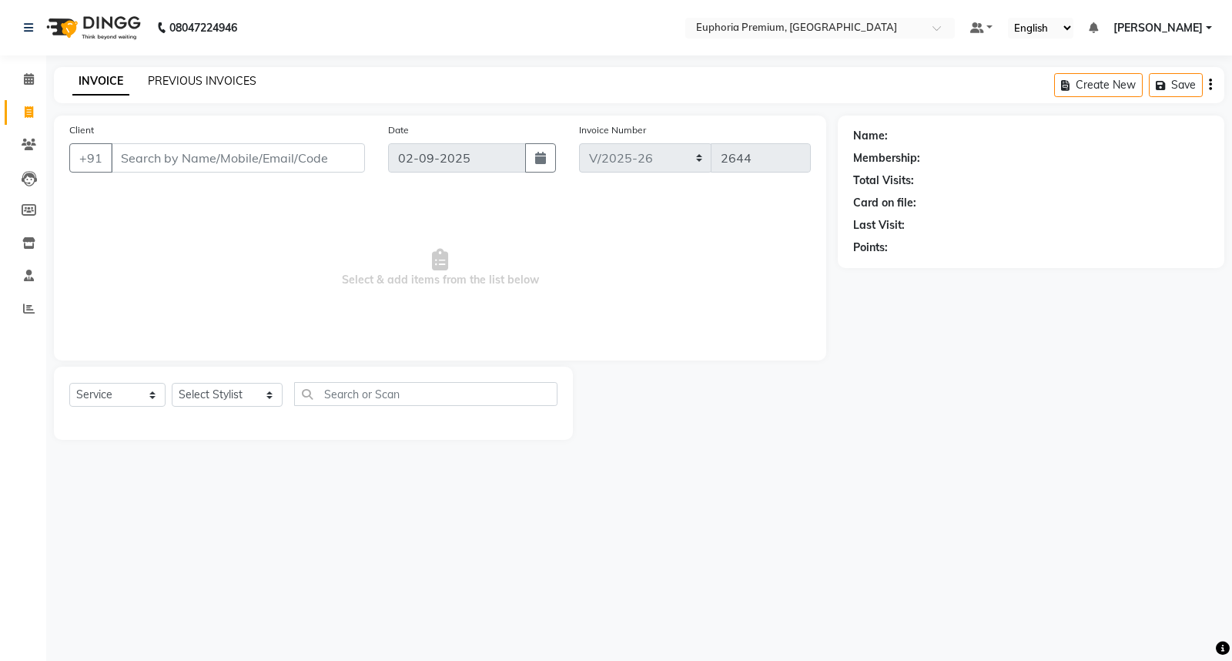
click at [226, 79] on link "PREVIOUS INVOICES" at bounding box center [202, 81] width 109 height 14
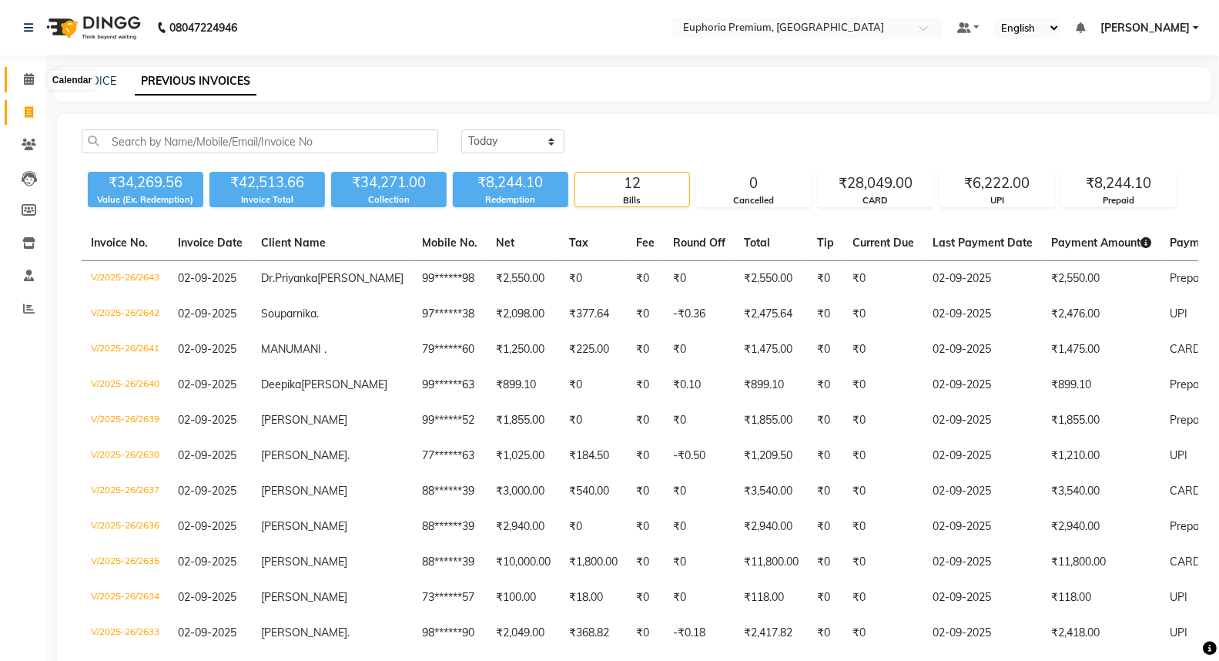
click at [28, 81] on icon at bounding box center [29, 79] width 10 height 12
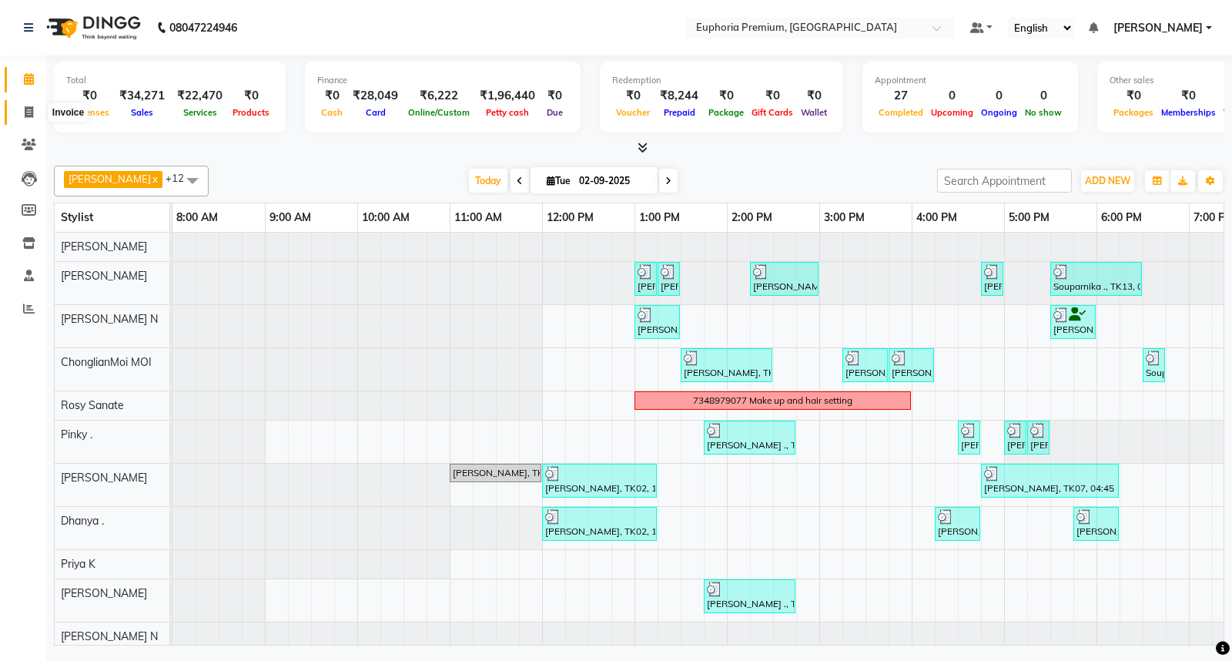
click at [21, 109] on span at bounding box center [28, 113] width 27 height 18
select select "service"
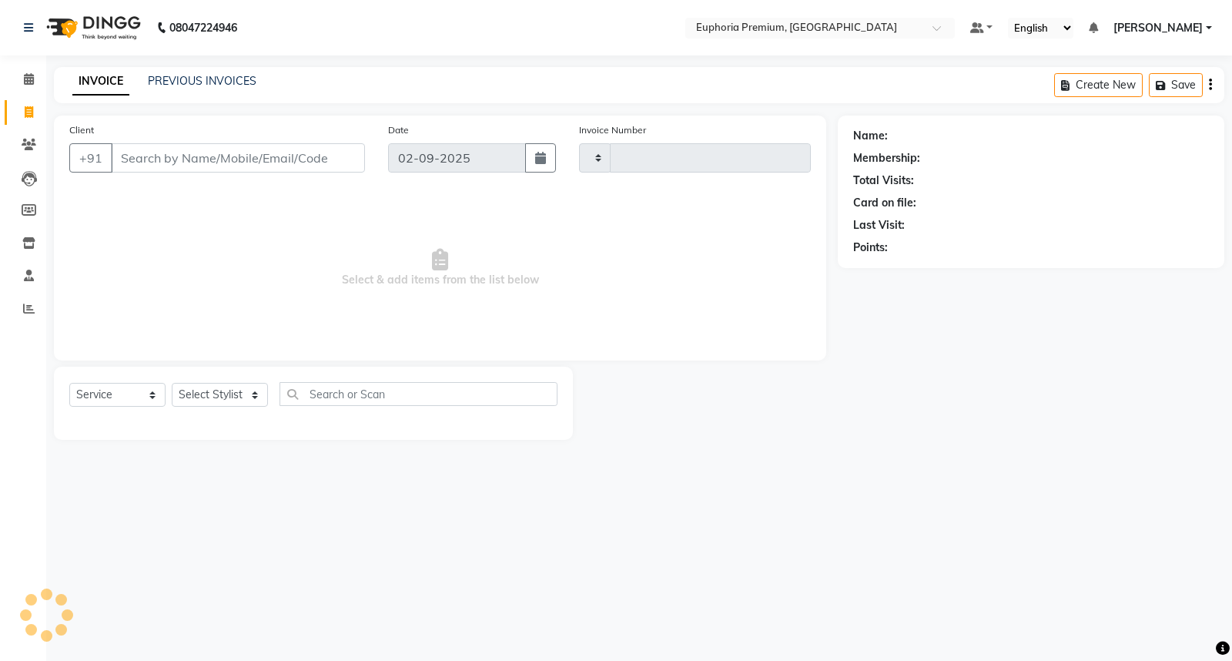
type input "2644"
select select "7925"
click at [229, 85] on link "PREVIOUS INVOICES" at bounding box center [202, 81] width 109 height 14
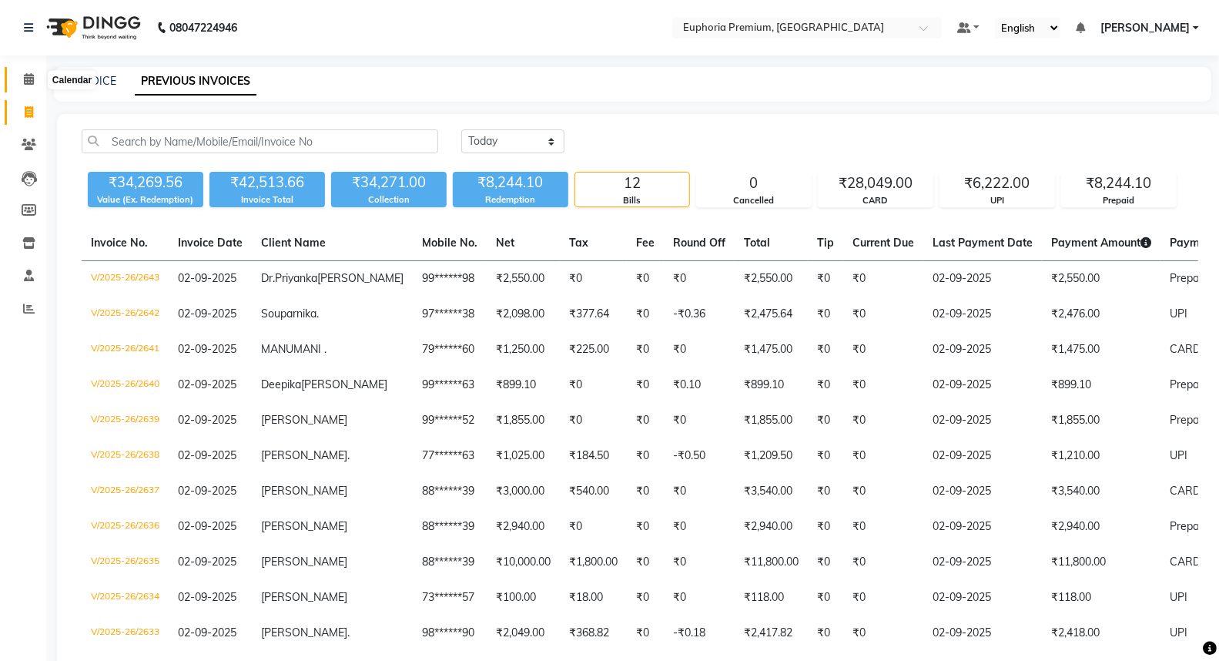
click at [32, 80] on icon at bounding box center [29, 79] width 10 height 12
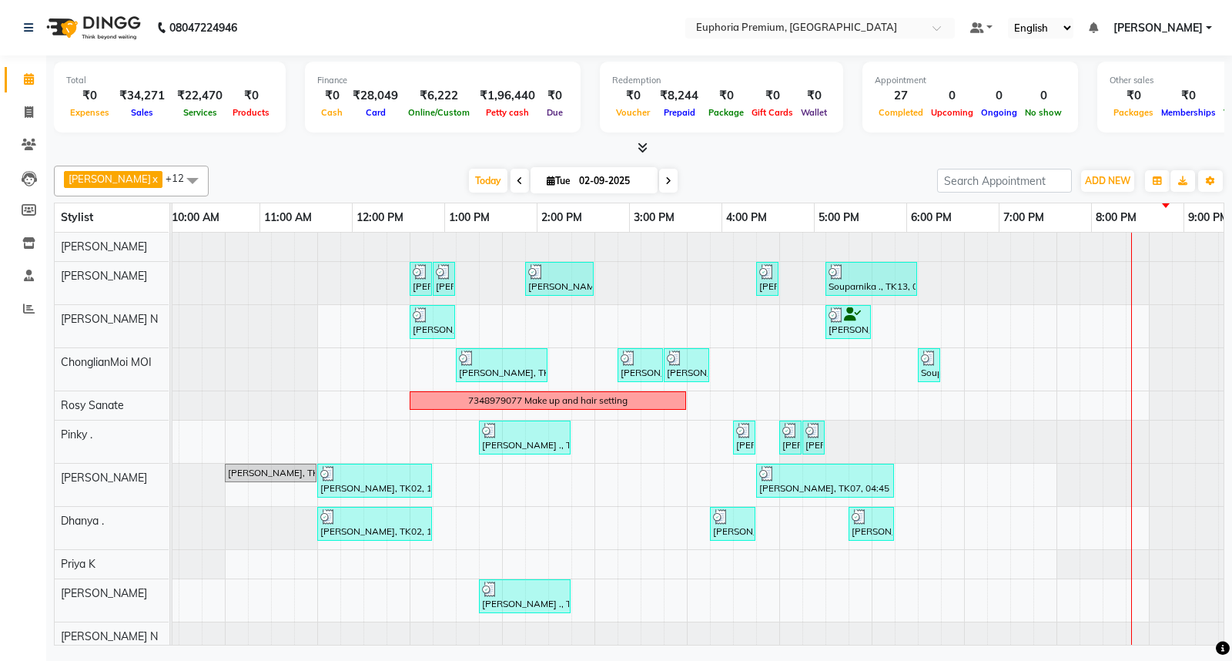
scroll to position [0, 225]
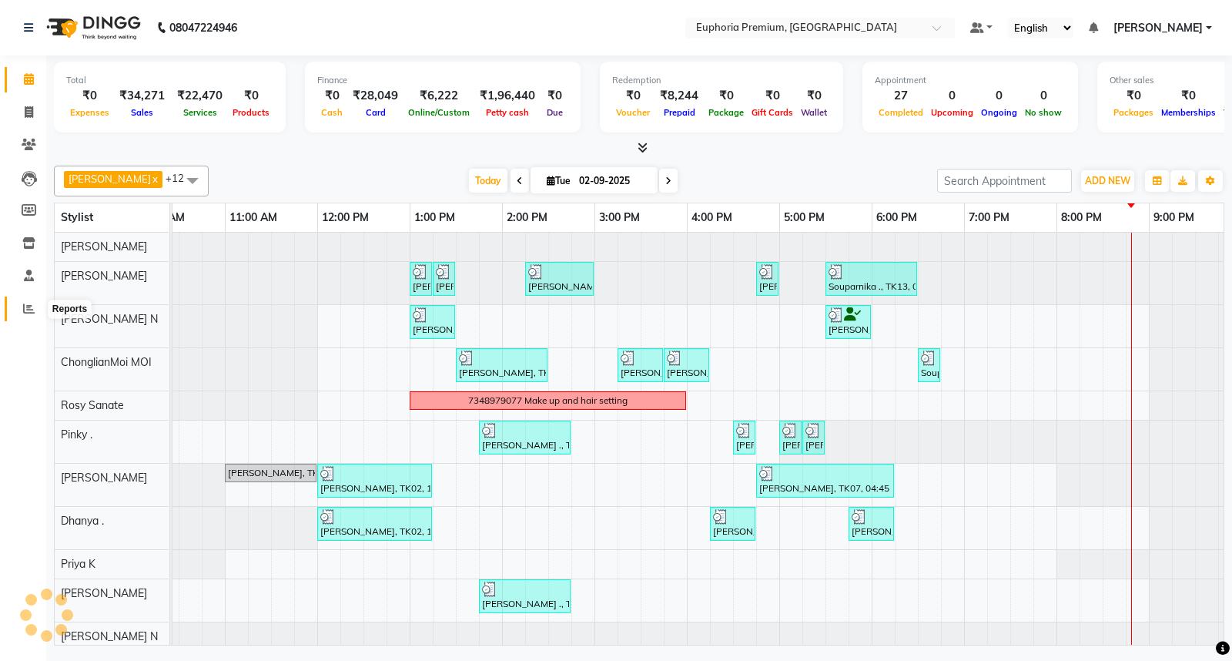
click at [25, 306] on icon at bounding box center [29, 309] width 12 height 12
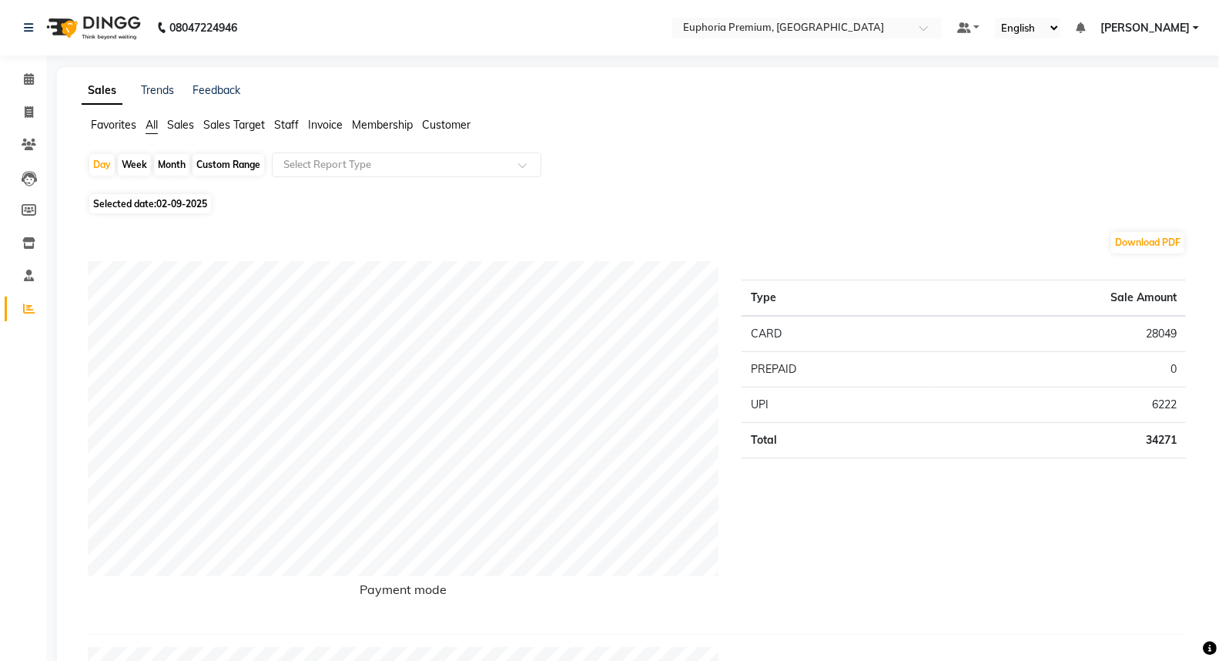
click at [445, 126] on span "Customer" at bounding box center [446, 125] width 49 height 14
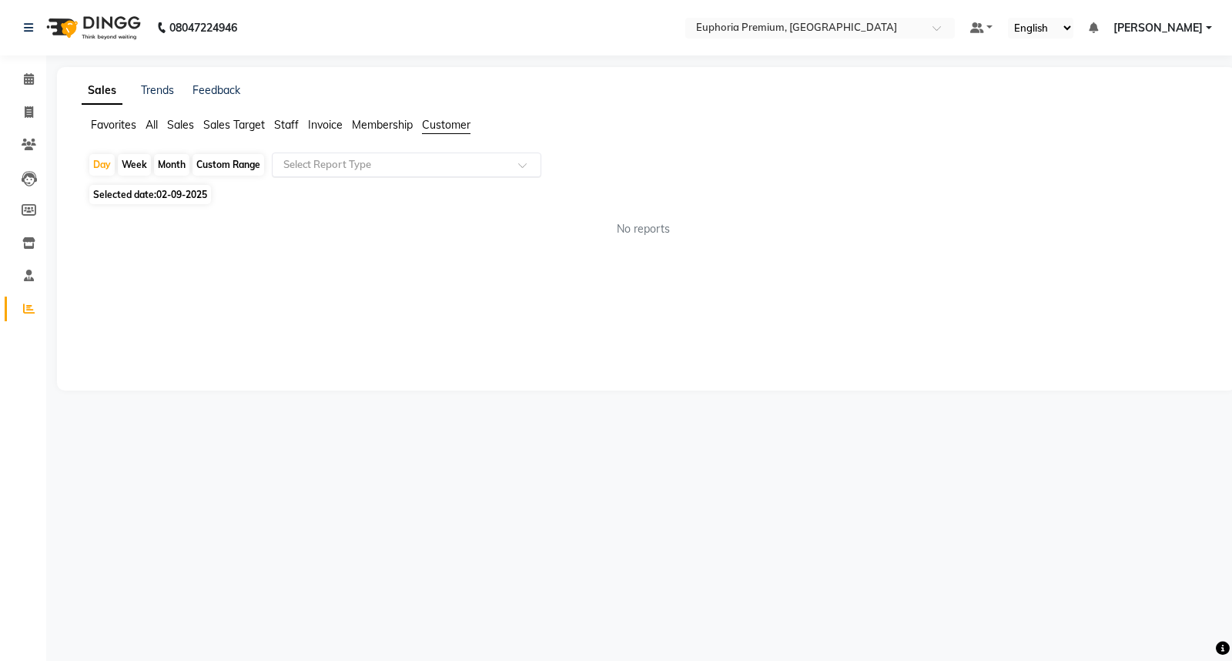
click at [366, 166] on input "text" at bounding box center [391, 164] width 222 height 15
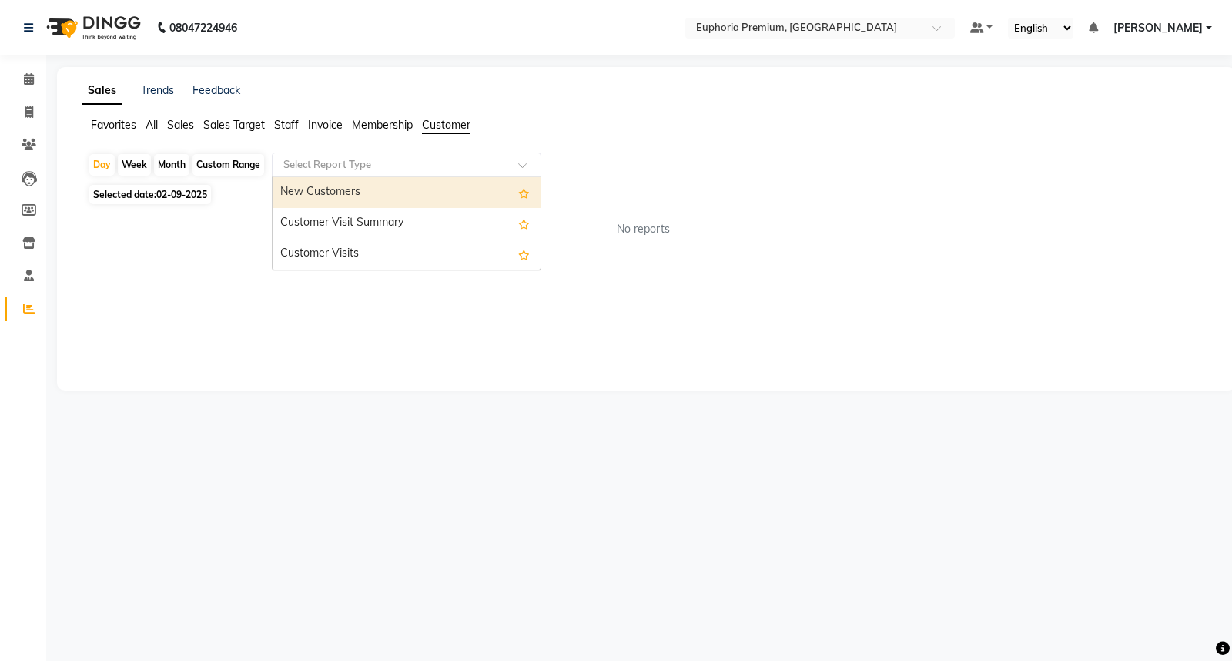
click at [360, 189] on div "New Customers" at bounding box center [407, 192] width 268 height 31
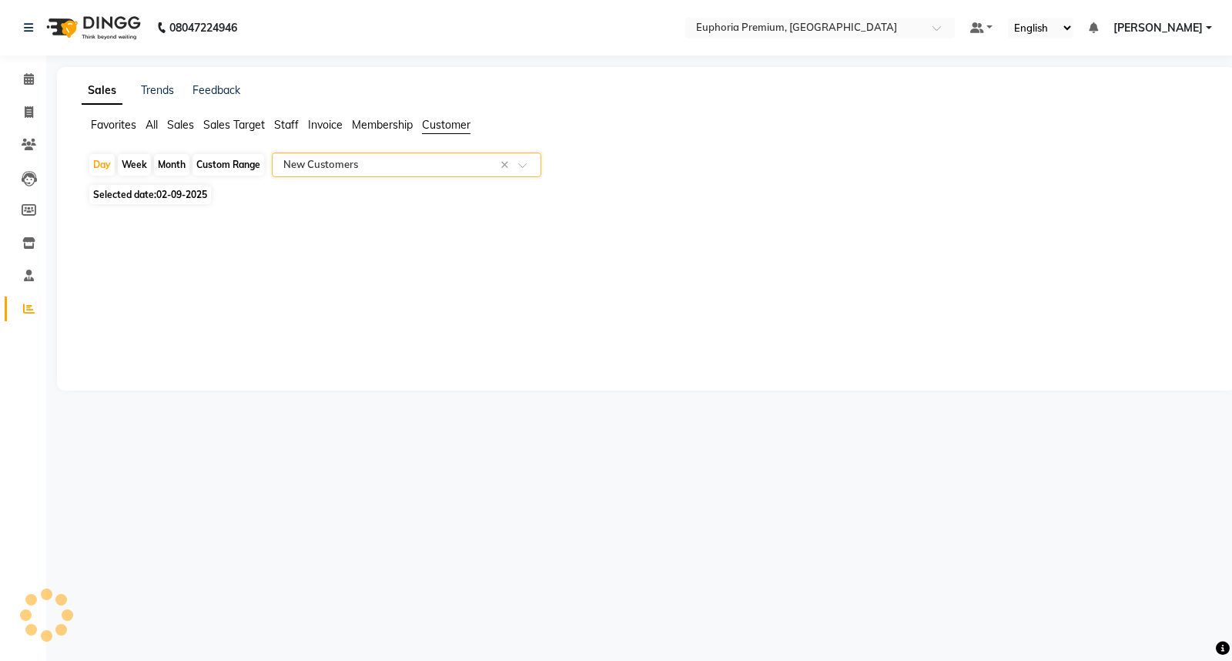
select select "full_report"
select select "csv"
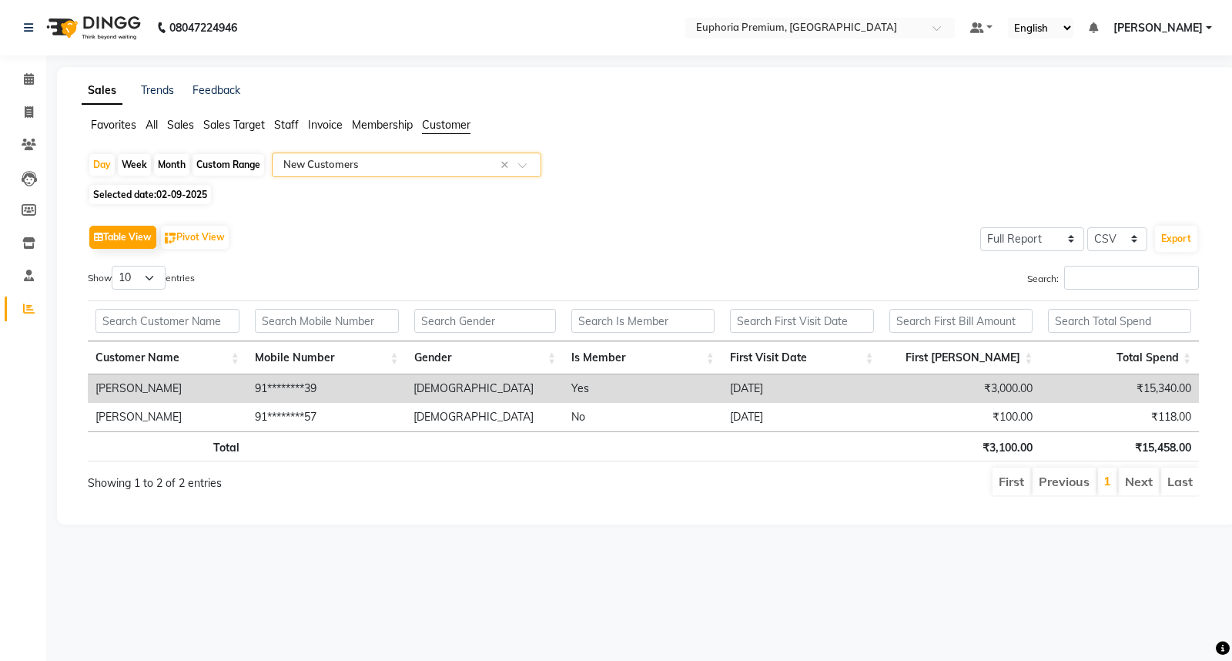
click at [394, 169] on input "text" at bounding box center [391, 164] width 222 height 15
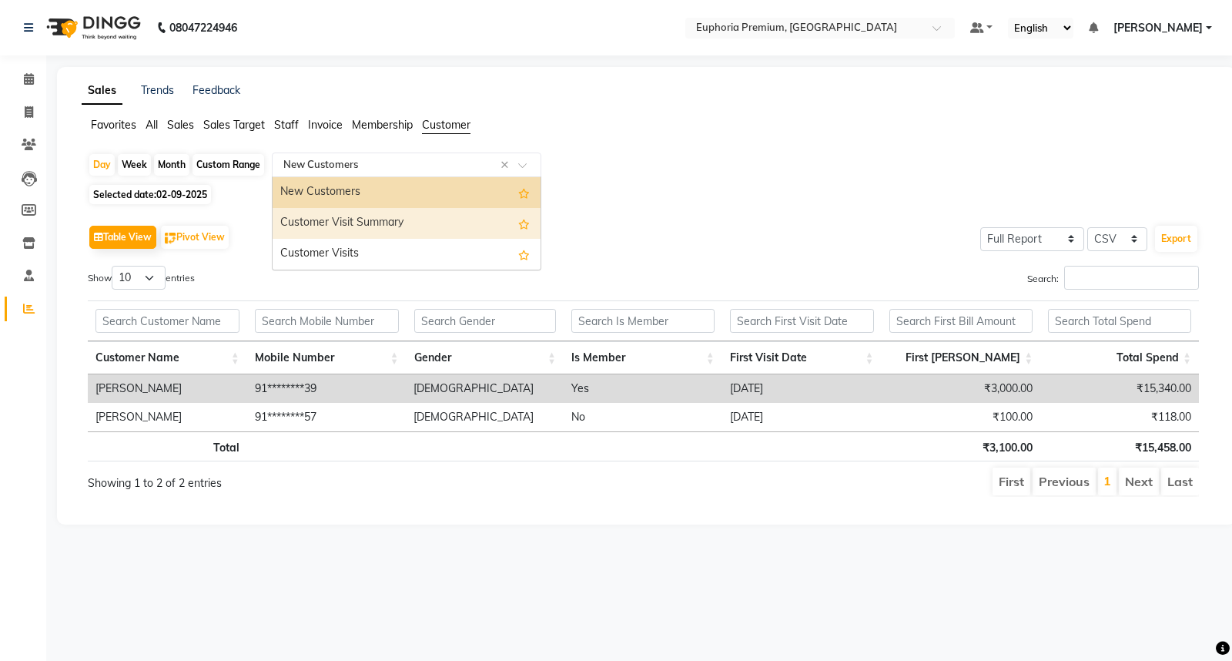
click at [367, 220] on div "Customer Visit Summary" at bounding box center [407, 223] width 268 height 31
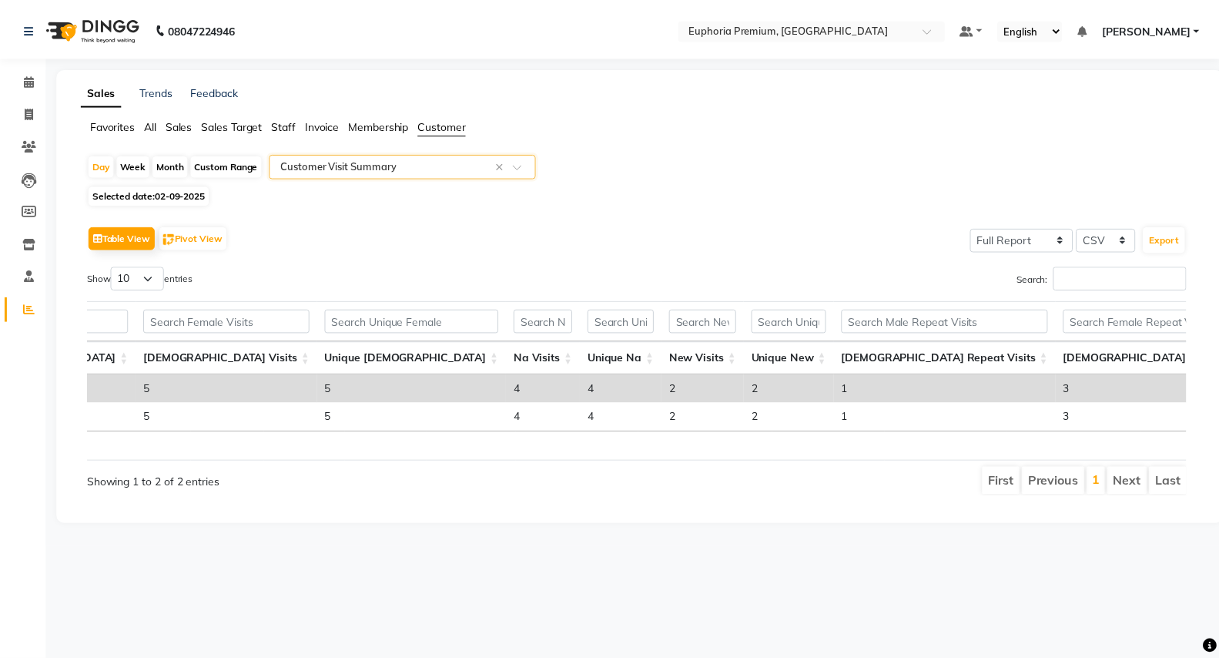
scroll to position [0, 491]
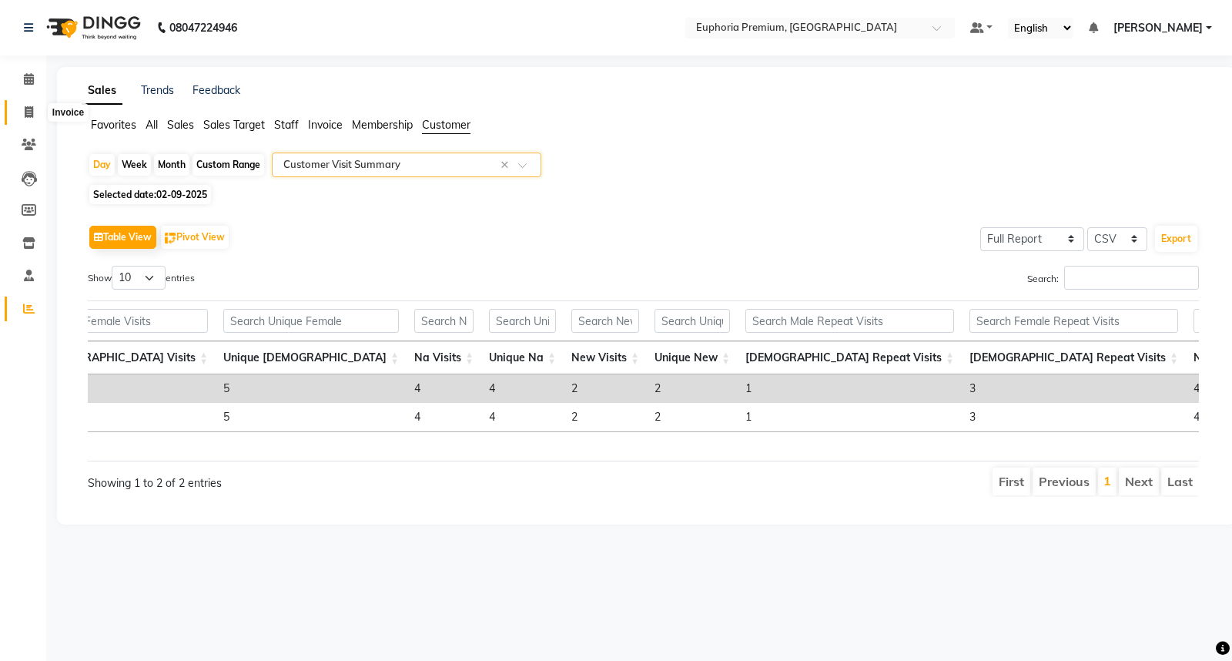
click at [25, 112] on icon at bounding box center [29, 112] width 8 height 12
select select "service"
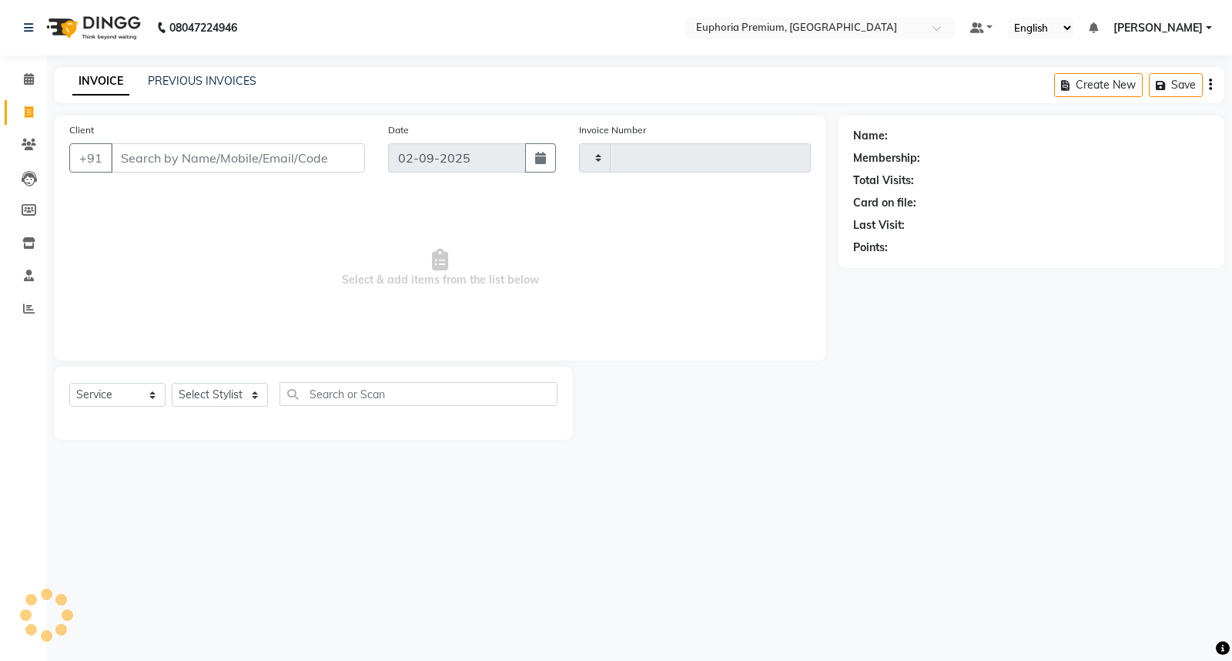
type input "2644"
select select "7925"
click at [211, 78] on link "PREVIOUS INVOICES" at bounding box center [202, 81] width 109 height 14
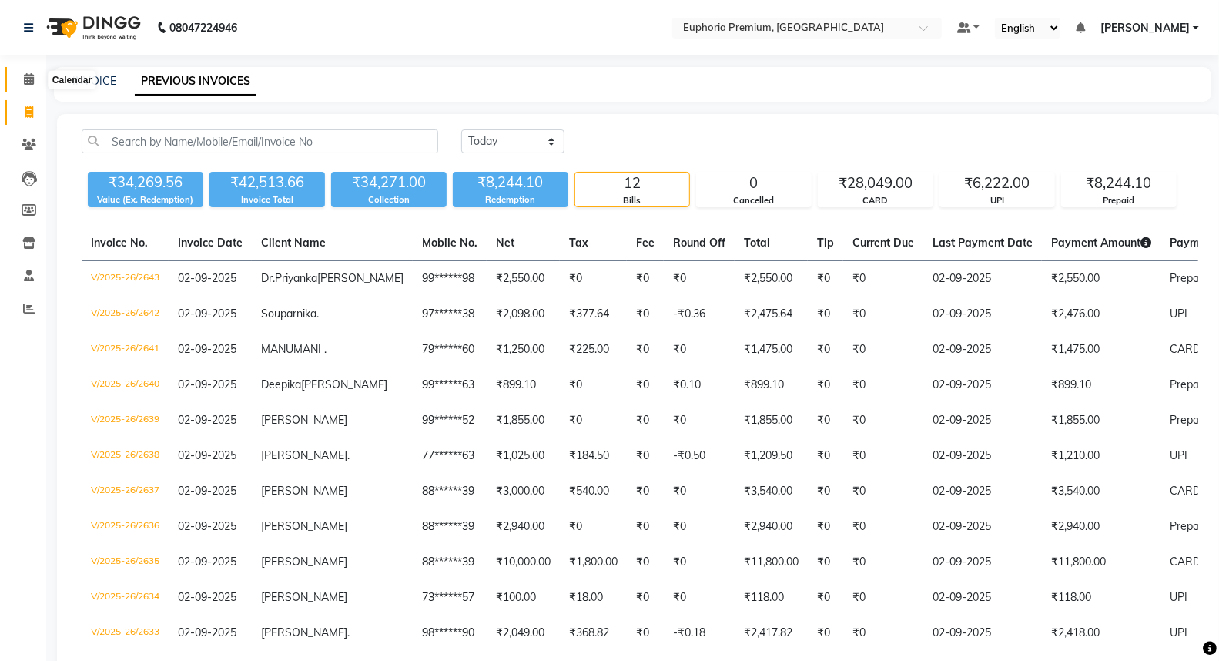
click at [32, 82] on icon at bounding box center [29, 79] width 10 height 12
